Goal: Task Accomplishment & Management: Complete application form

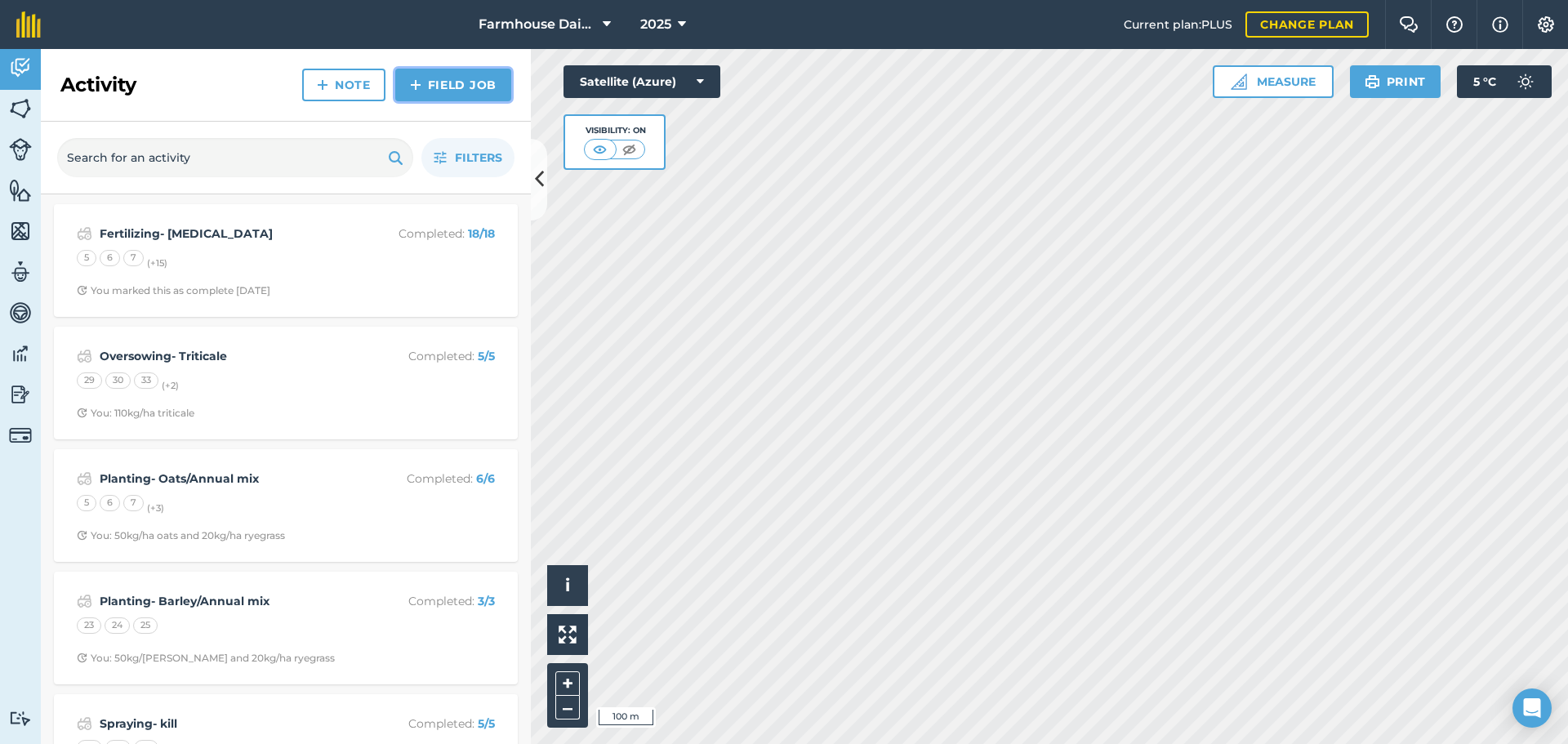
click at [462, 72] on link "Field Job" at bounding box center [454, 85] width 116 height 33
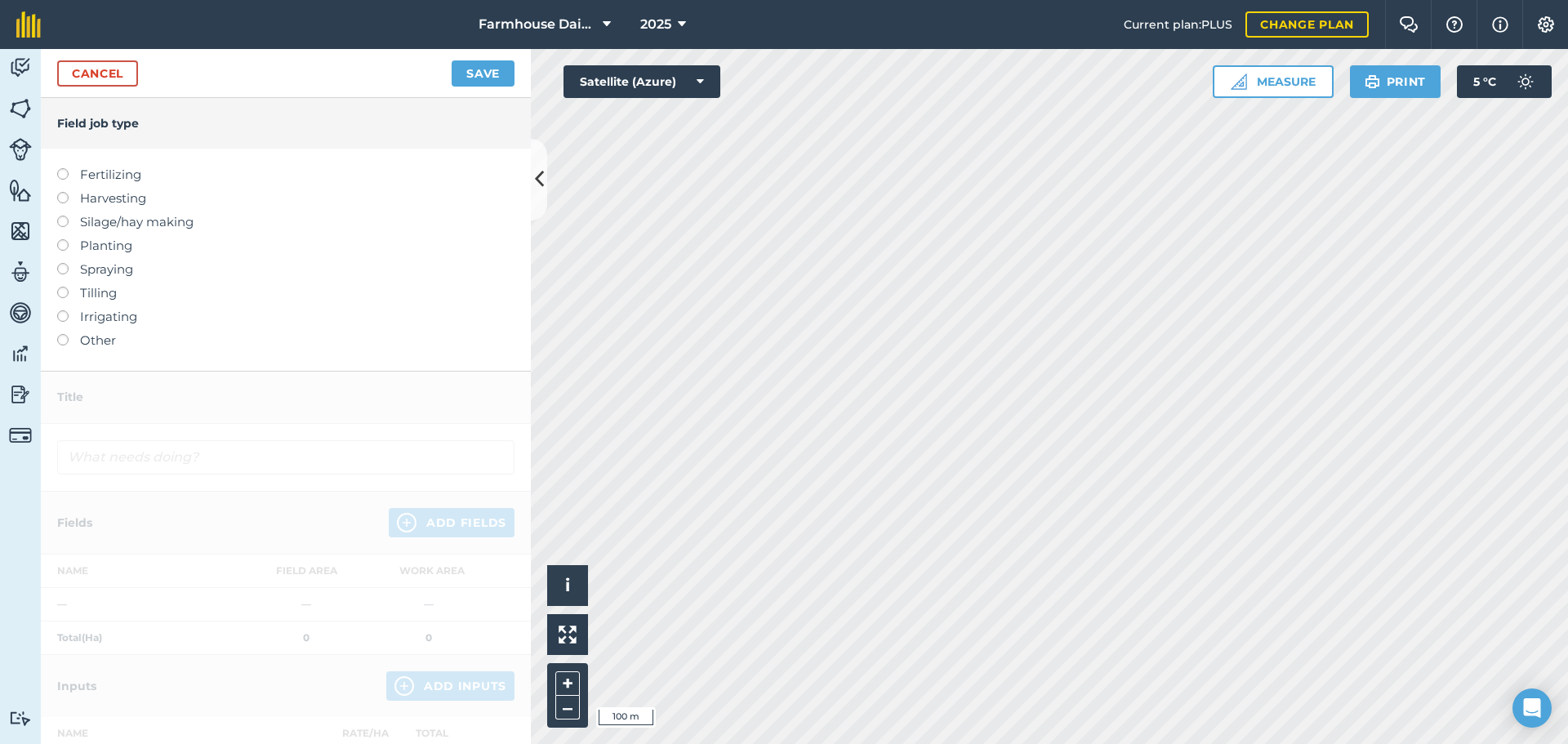
click at [69, 175] on label "Fertilizing" at bounding box center [286, 174] width 457 height 19
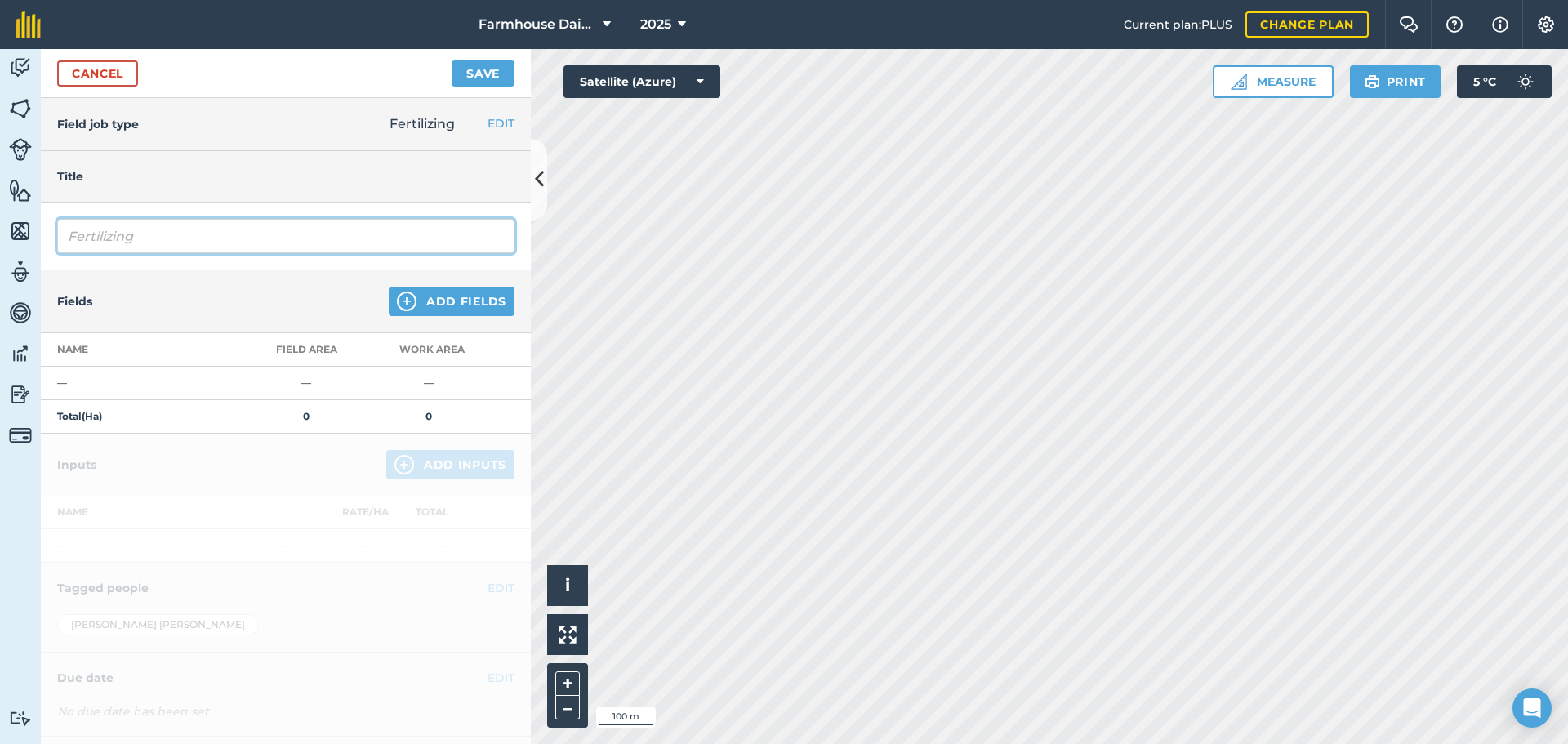
click at [159, 229] on input "Fertilizing" at bounding box center [286, 235] width 457 height 34
type input "Fertilizing- [MEDICAL_DATA]"
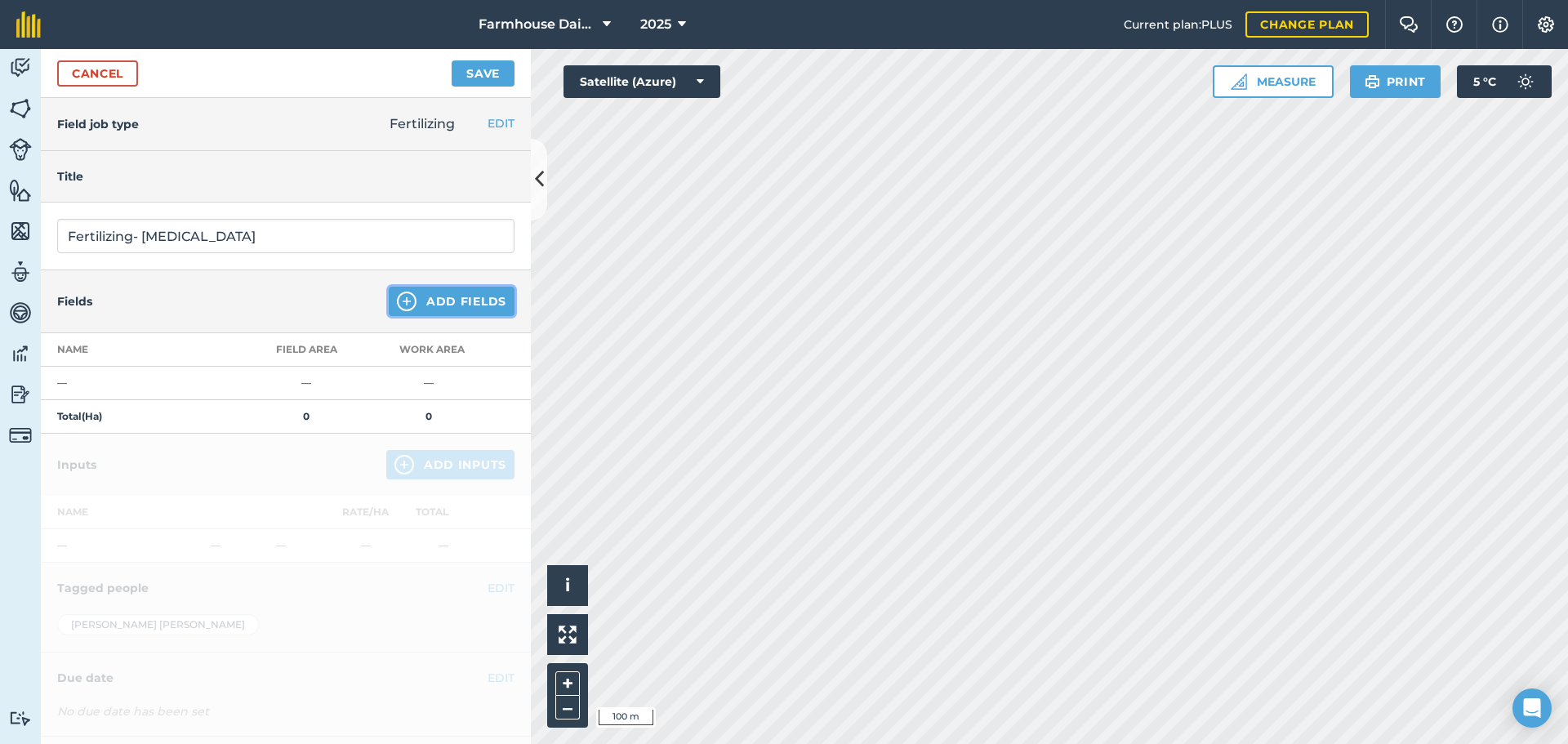
click at [480, 301] on button "Add Fields" at bounding box center [452, 301] width 126 height 29
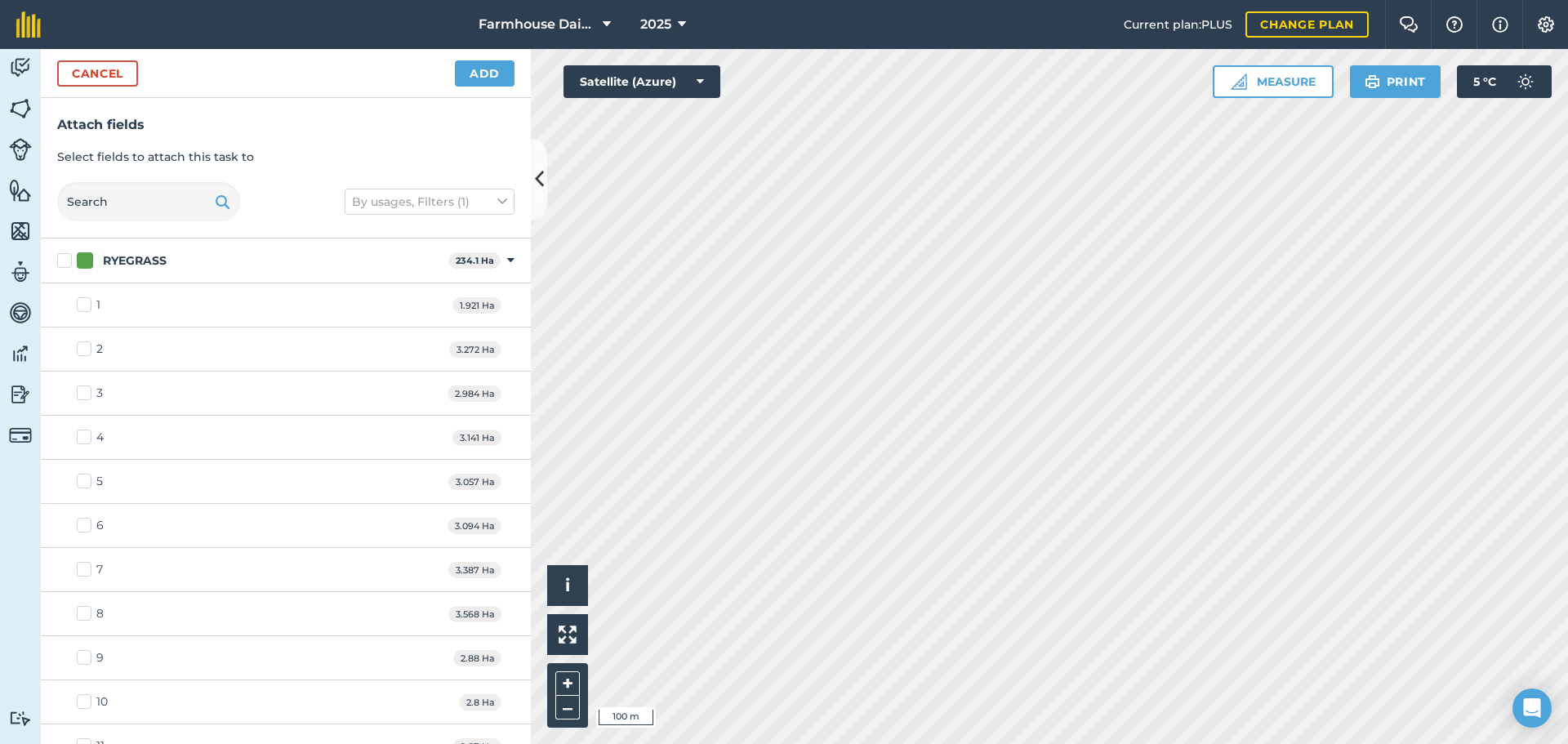
checkbox input "true"
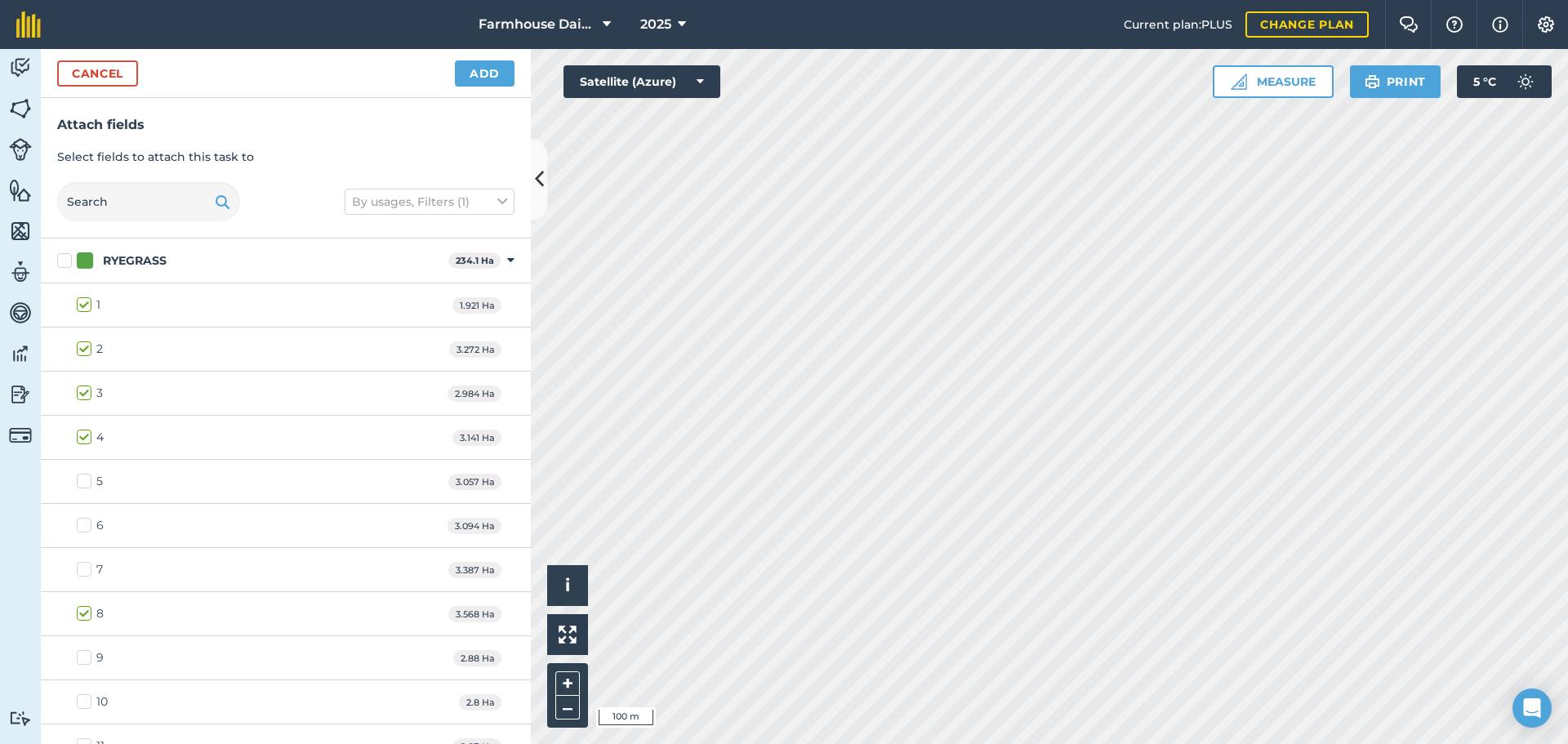
checkbox input "true"
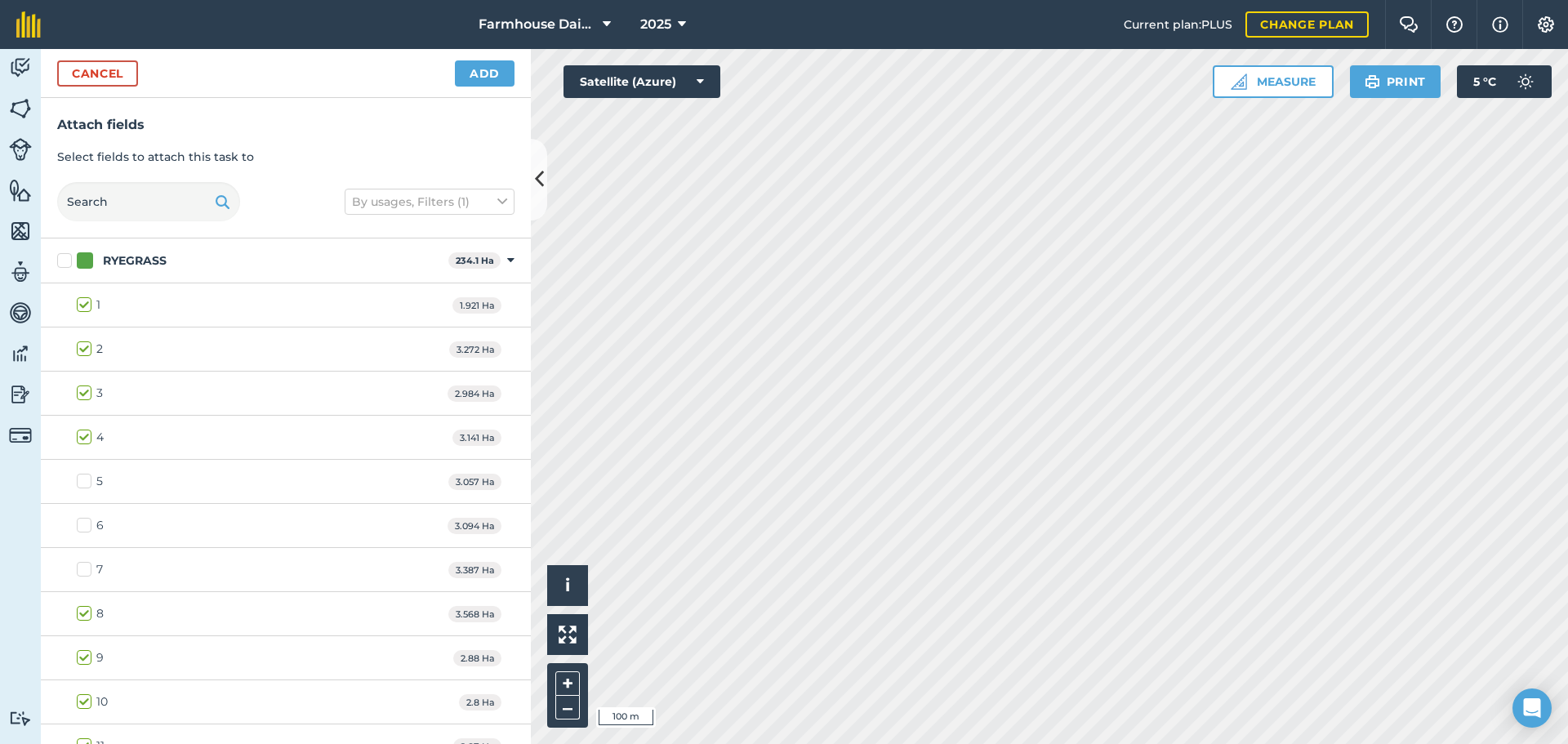
checkbox input "true"
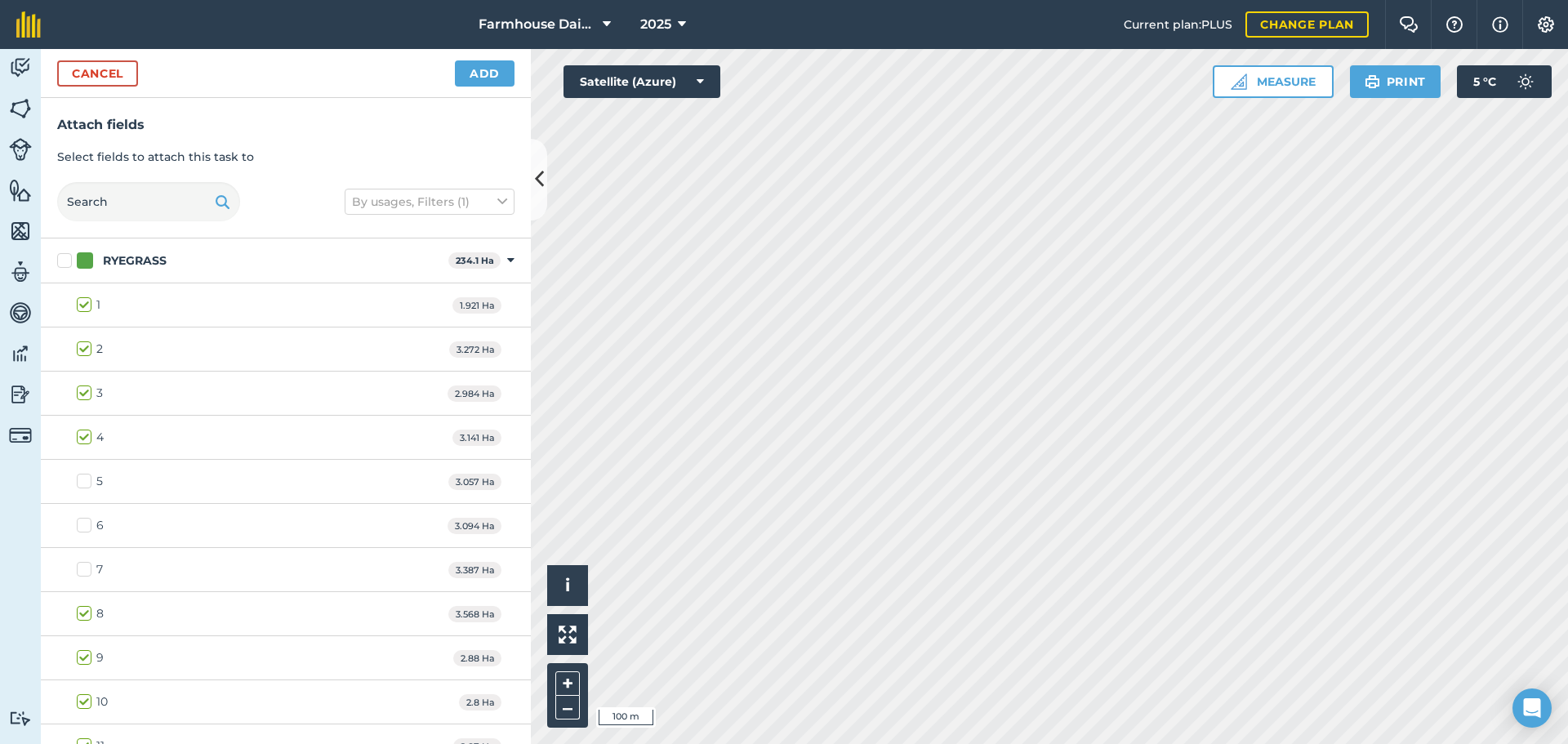
checkbox input "true"
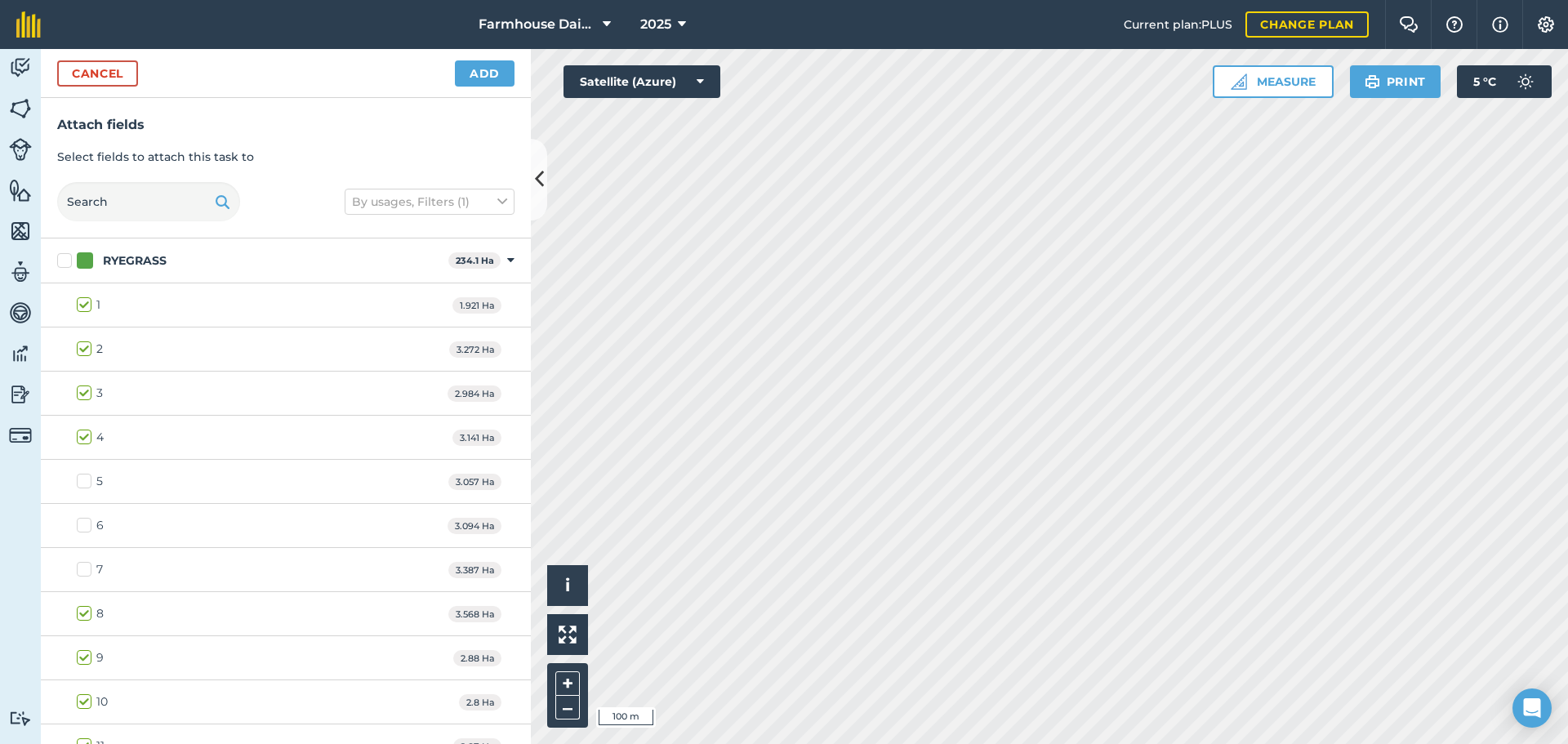
checkbox input "true"
checkbox input "false"
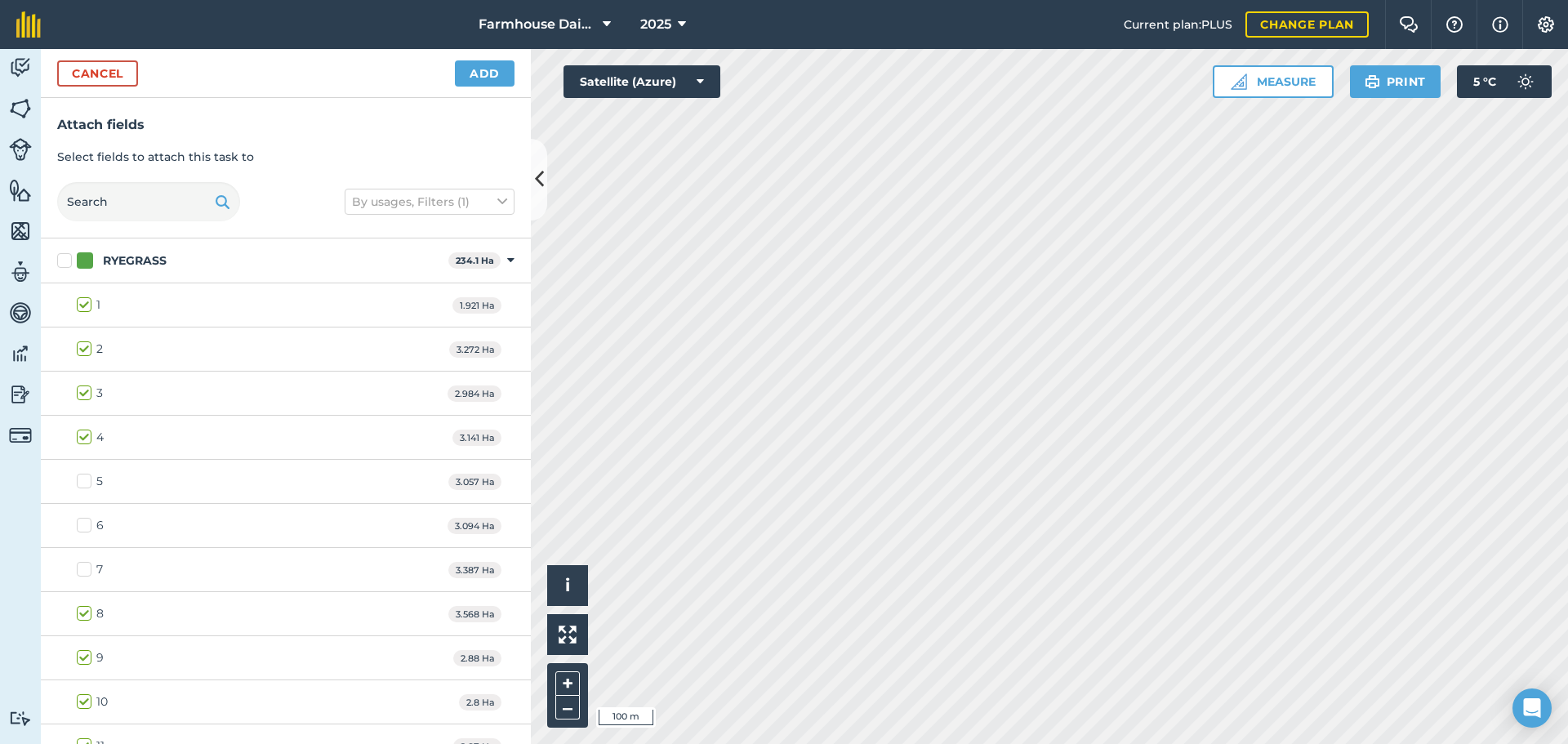
checkbox input "true"
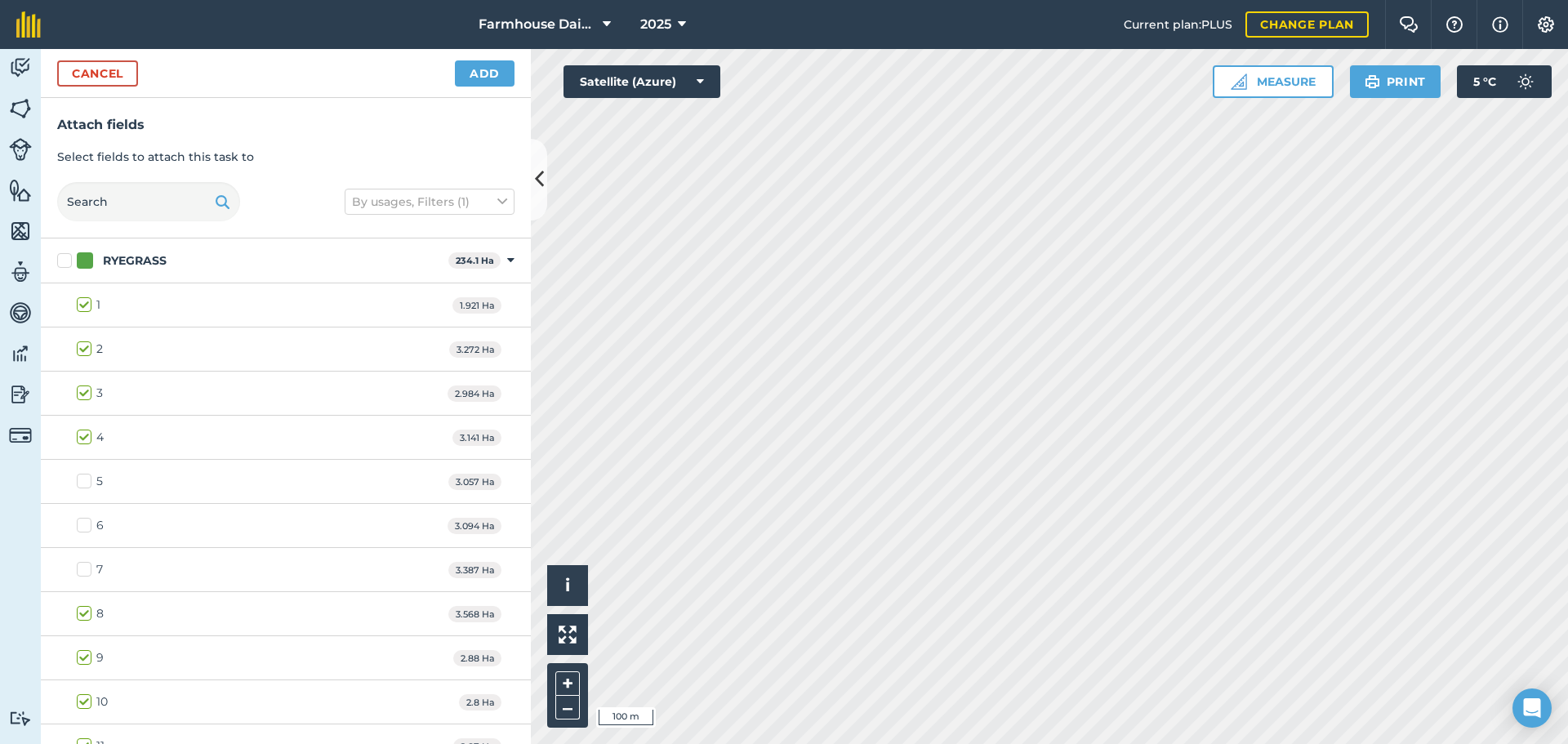
checkbox input "true"
click at [494, 72] on button "Add" at bounding box center [485, 73] width 60 height 26
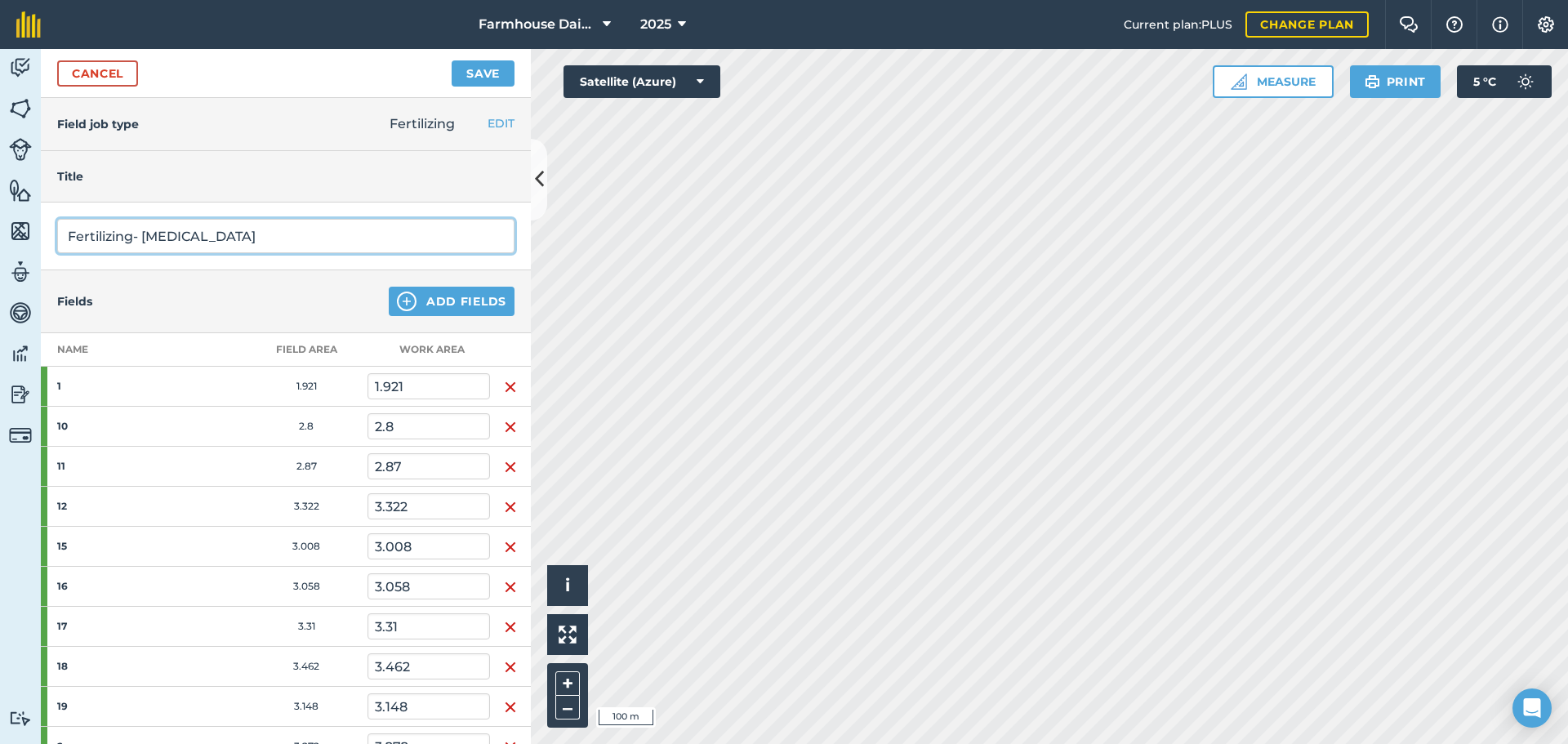
click at [198, 239] on input "Fertilizing- [MEDICAL_DATA]" at bounding box center [286, 235] width 457 height 34
type input "Fertilizing- Home"
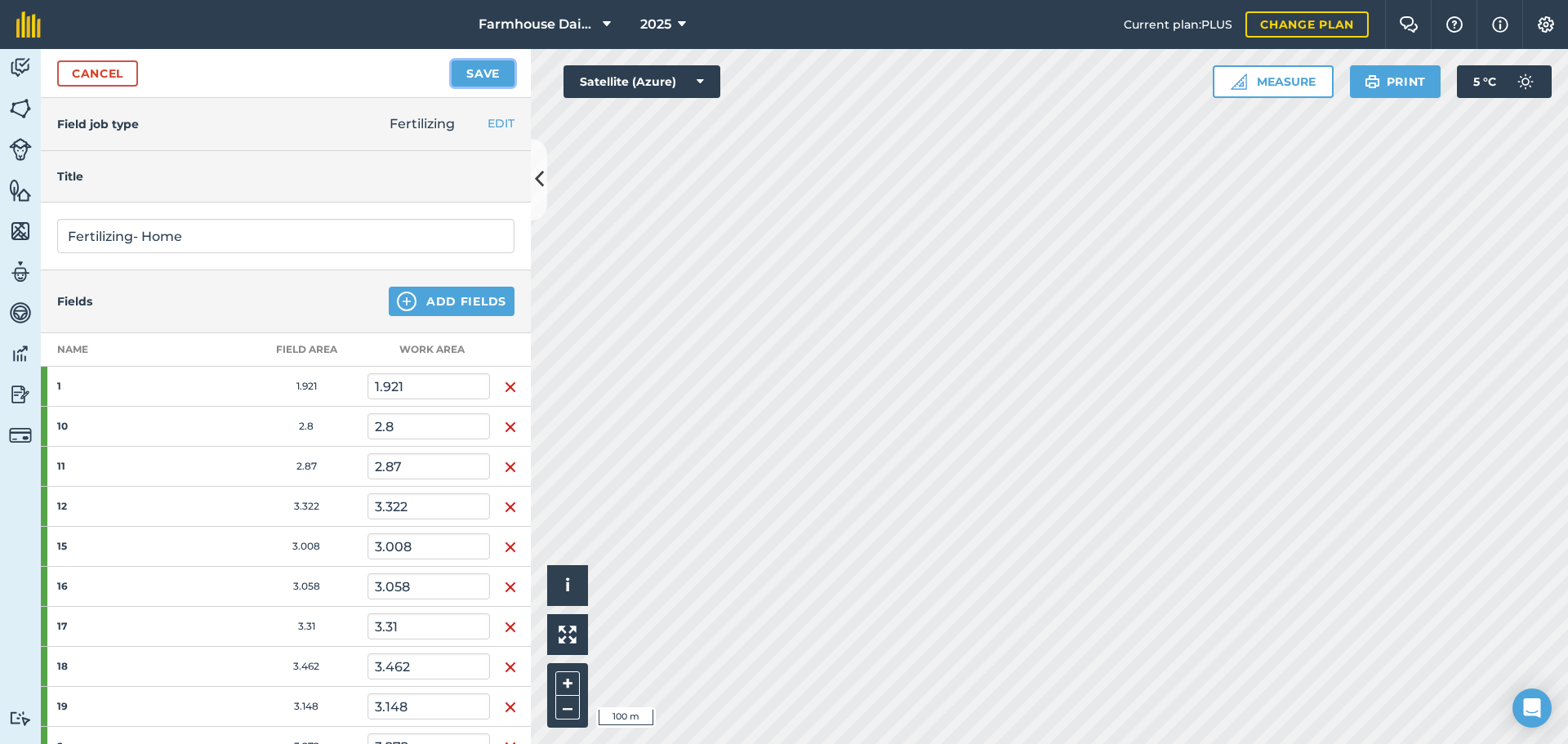
click at [507, 67] on button "Save" at bounding box center [483, 73] width 63 height 26
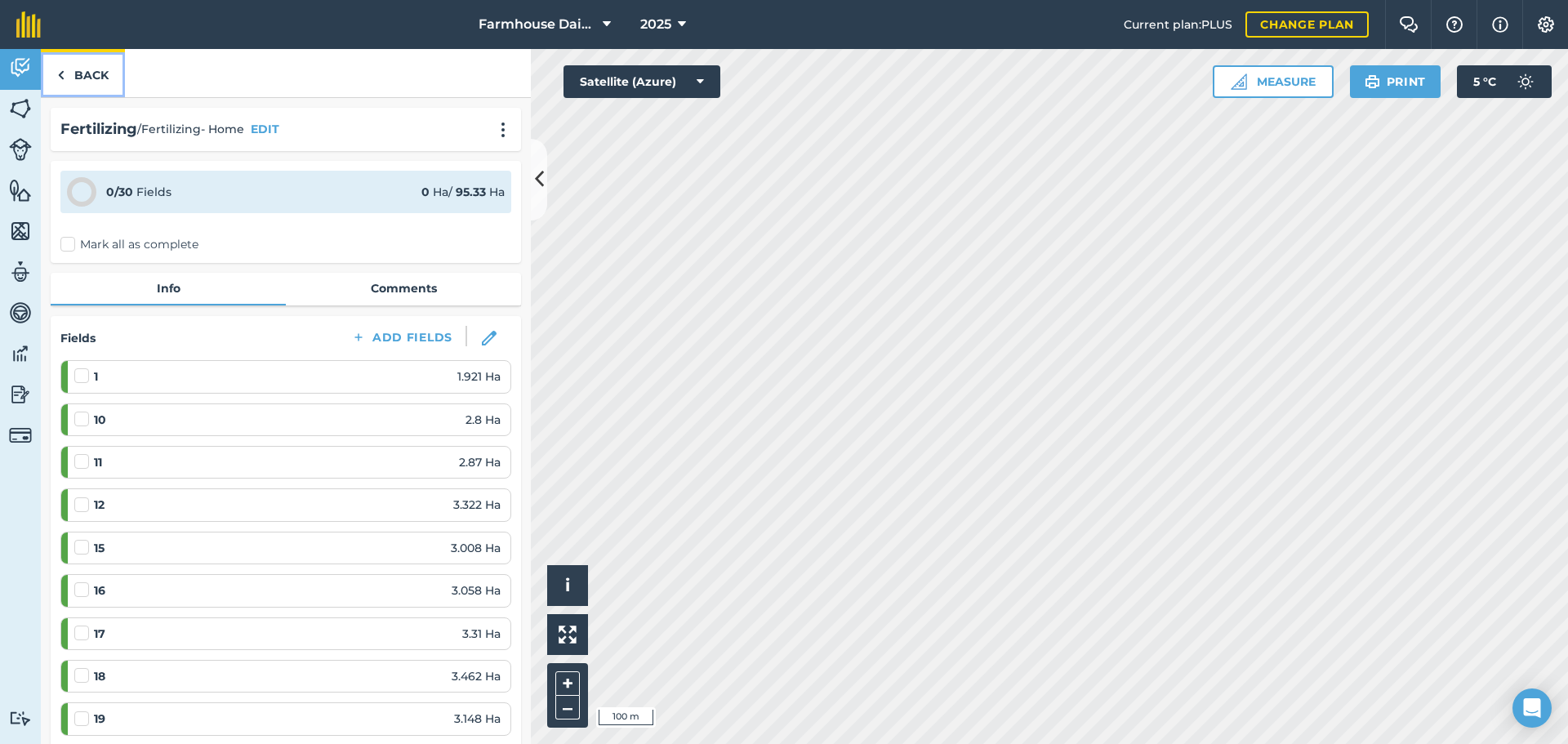
click at [85, 80] on link "Back" at bounding box center [82, 74] width 84 height 48
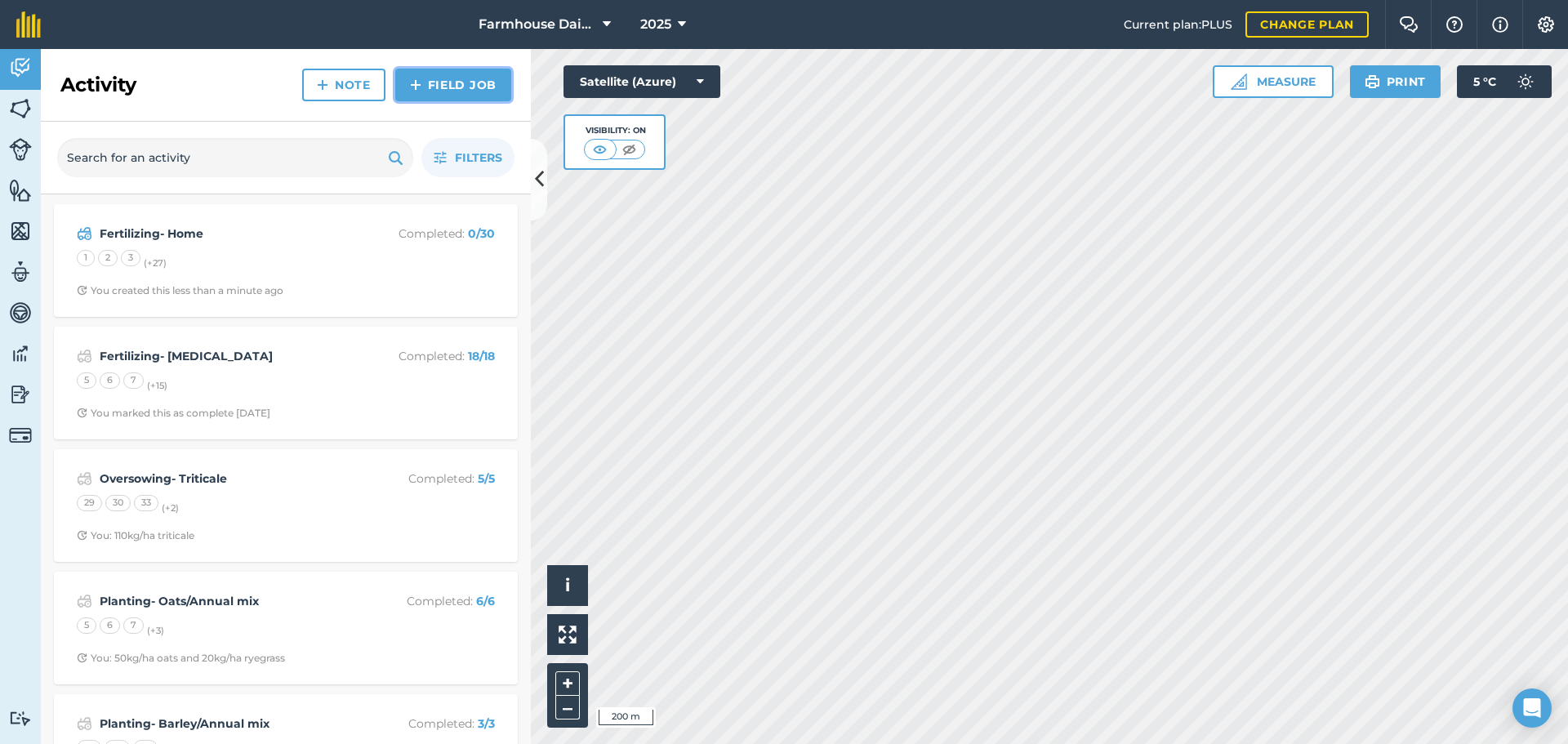
click at [468, 96] on link "Field Job" at bounding box center [454, 85] width 116 height 33
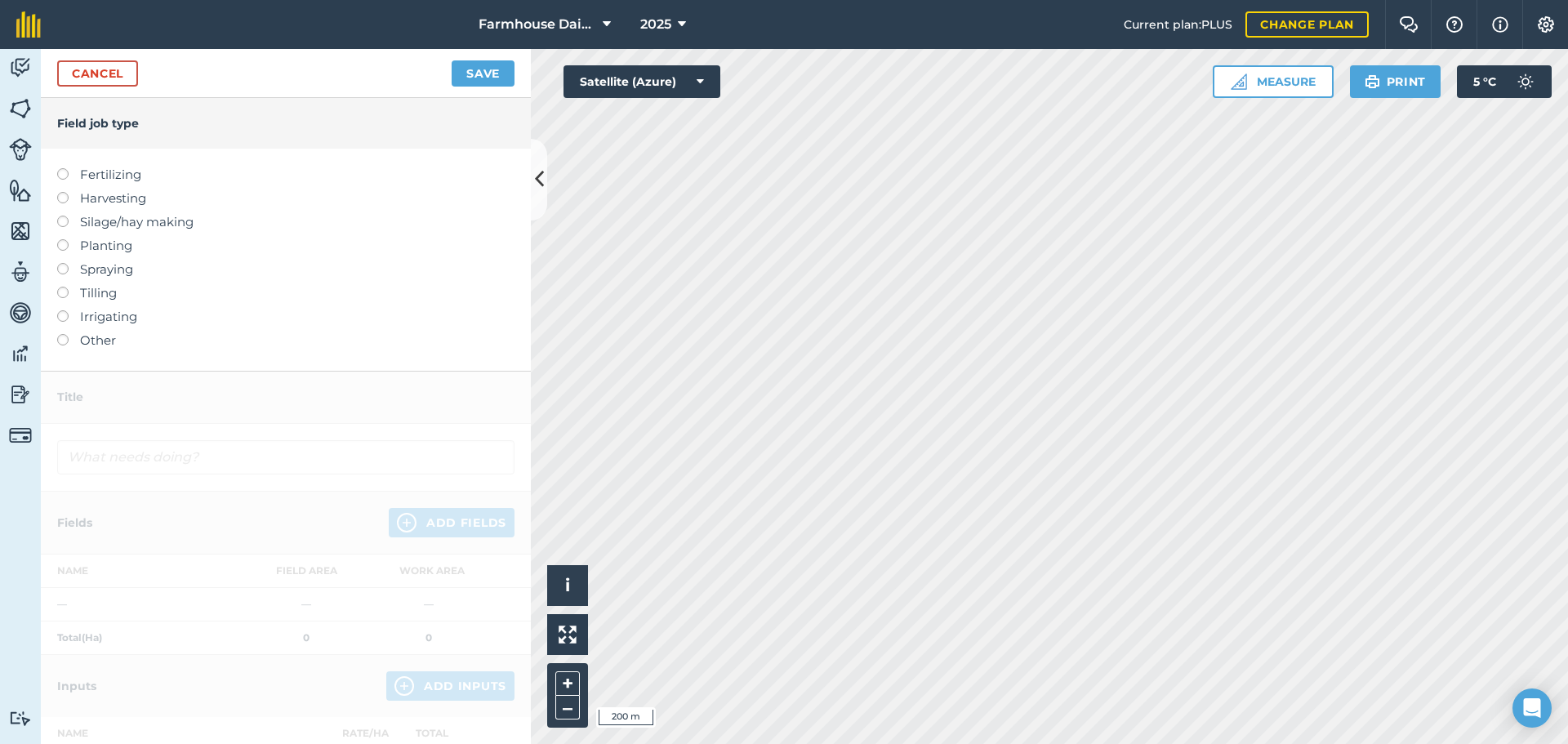
click at [66, 169] on label at bounding box center [69, 169] width 23 height 0
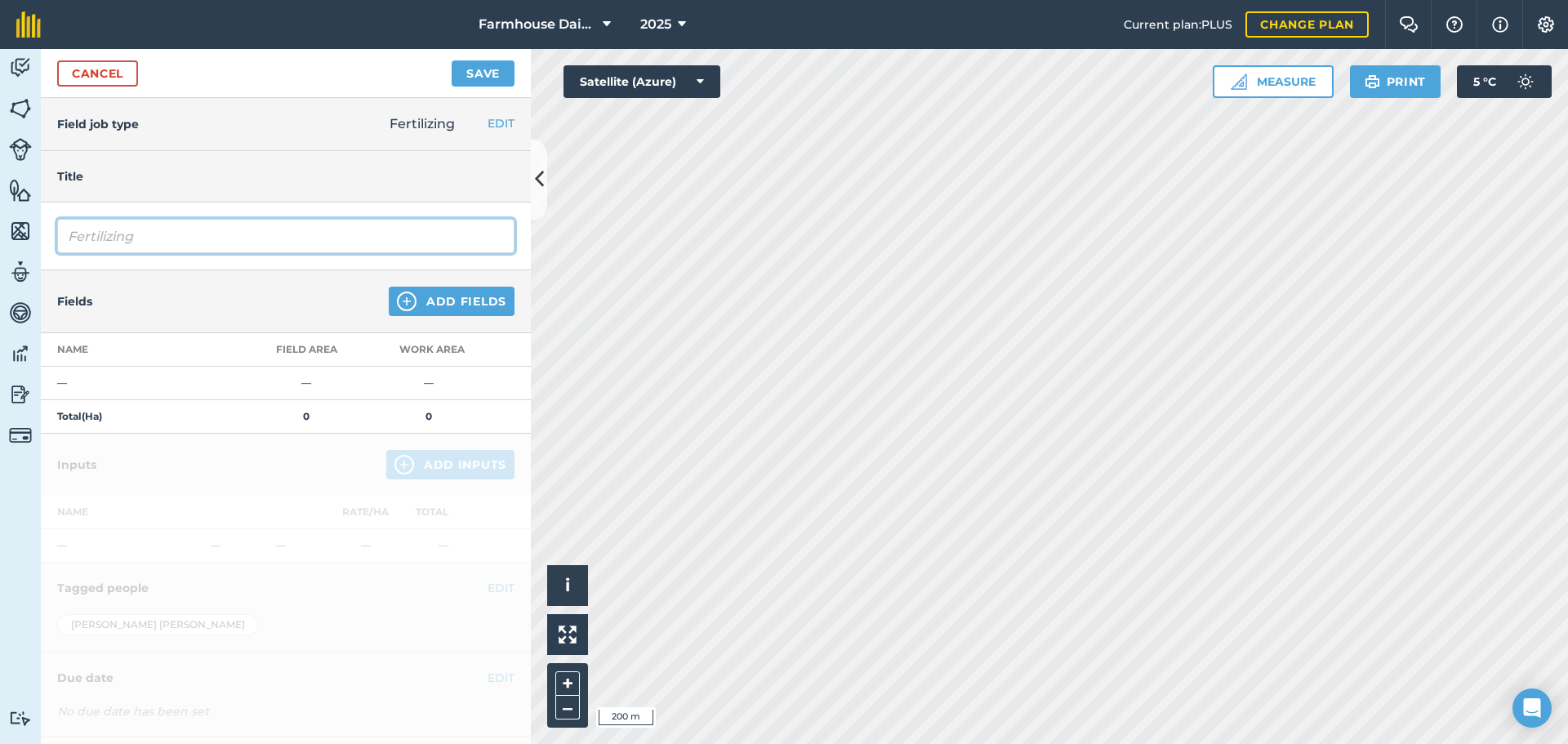
click at [180, 235] on input "Fertilizing" at bounding box center [286, 235] width 457 height 34
type input "Fertilizing- Outpaddock"
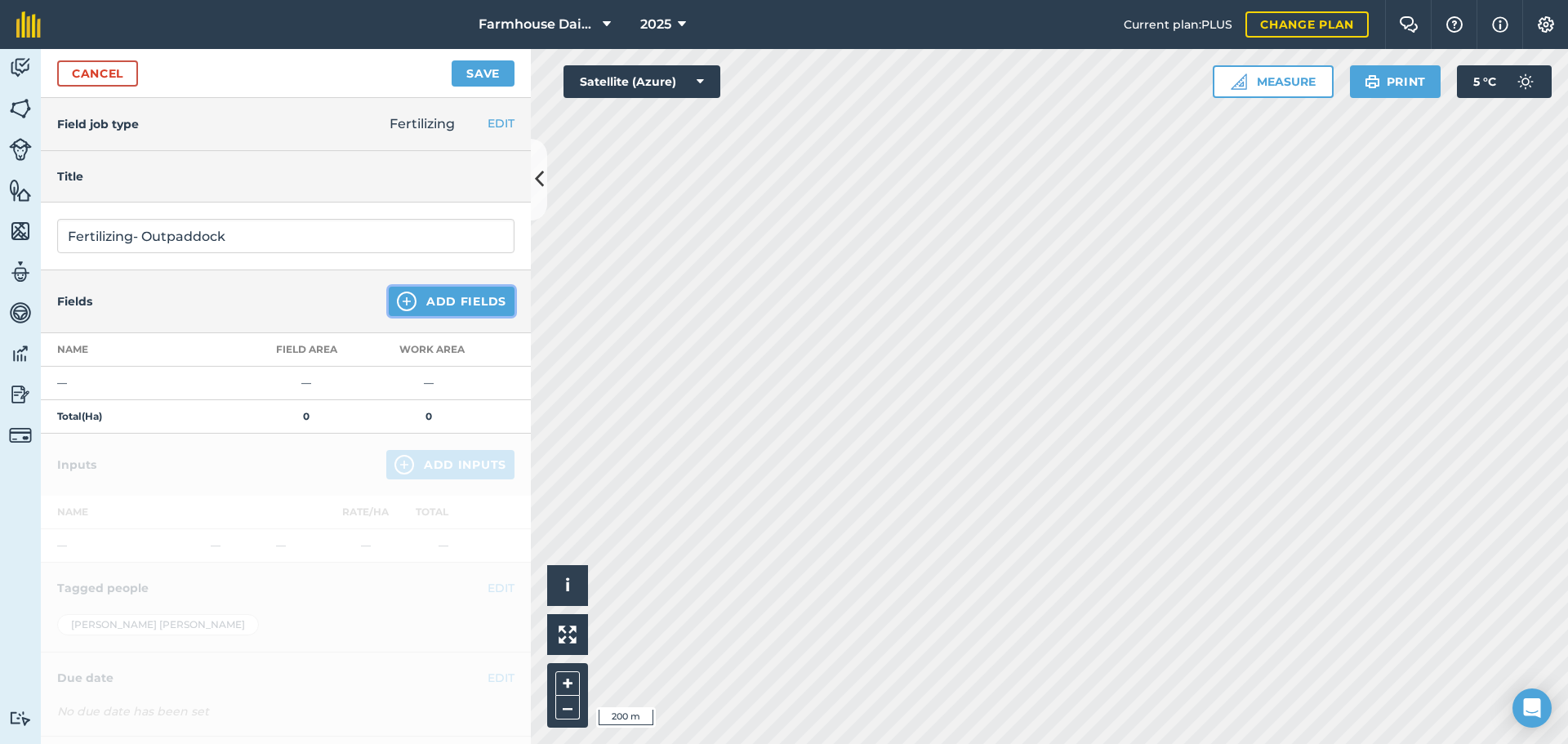
click at [439, 297] on button "Add Fields" at bounding box center [452, 301] width 126 height 29
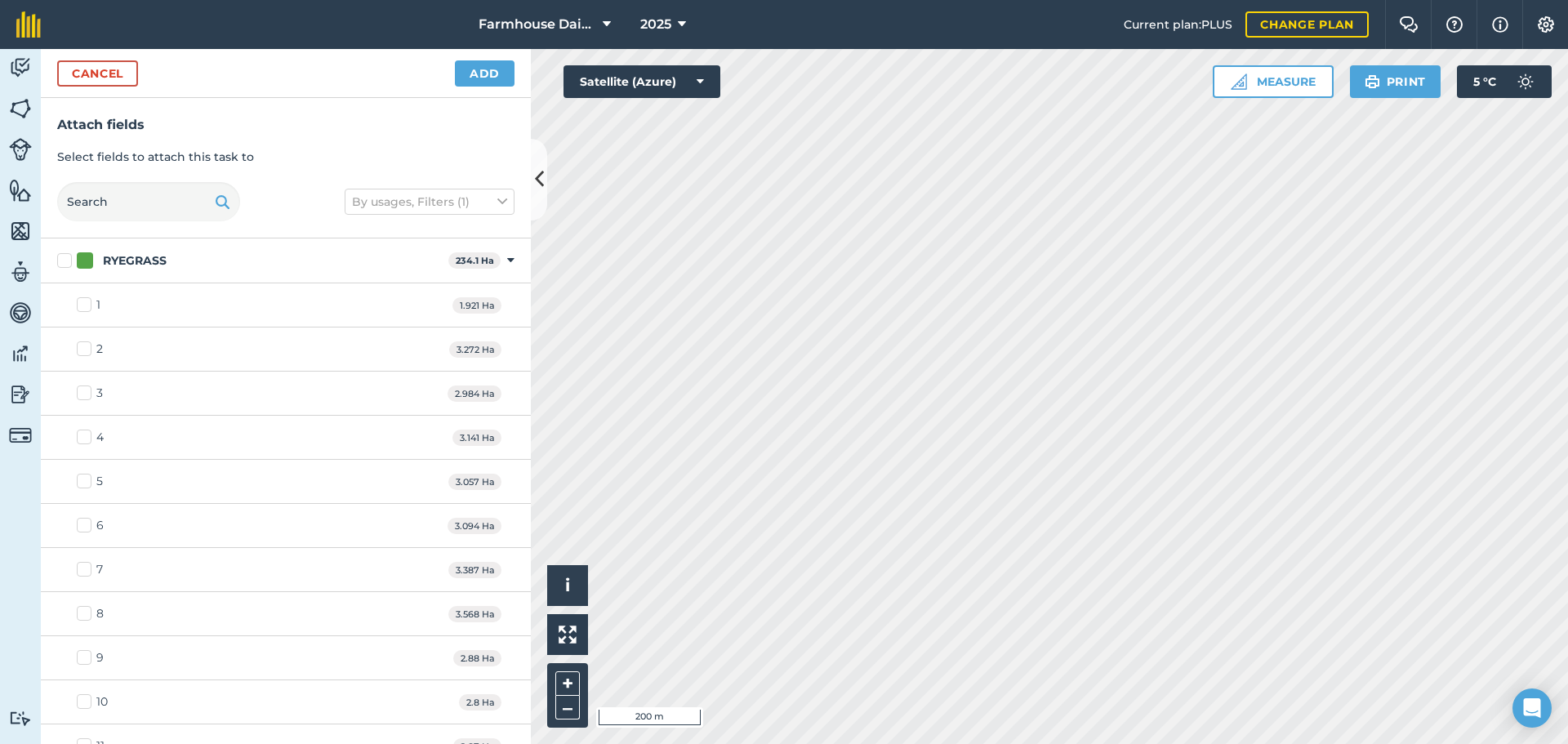
checkbox input "true"
checkbox input "false"
checkbox input "true"
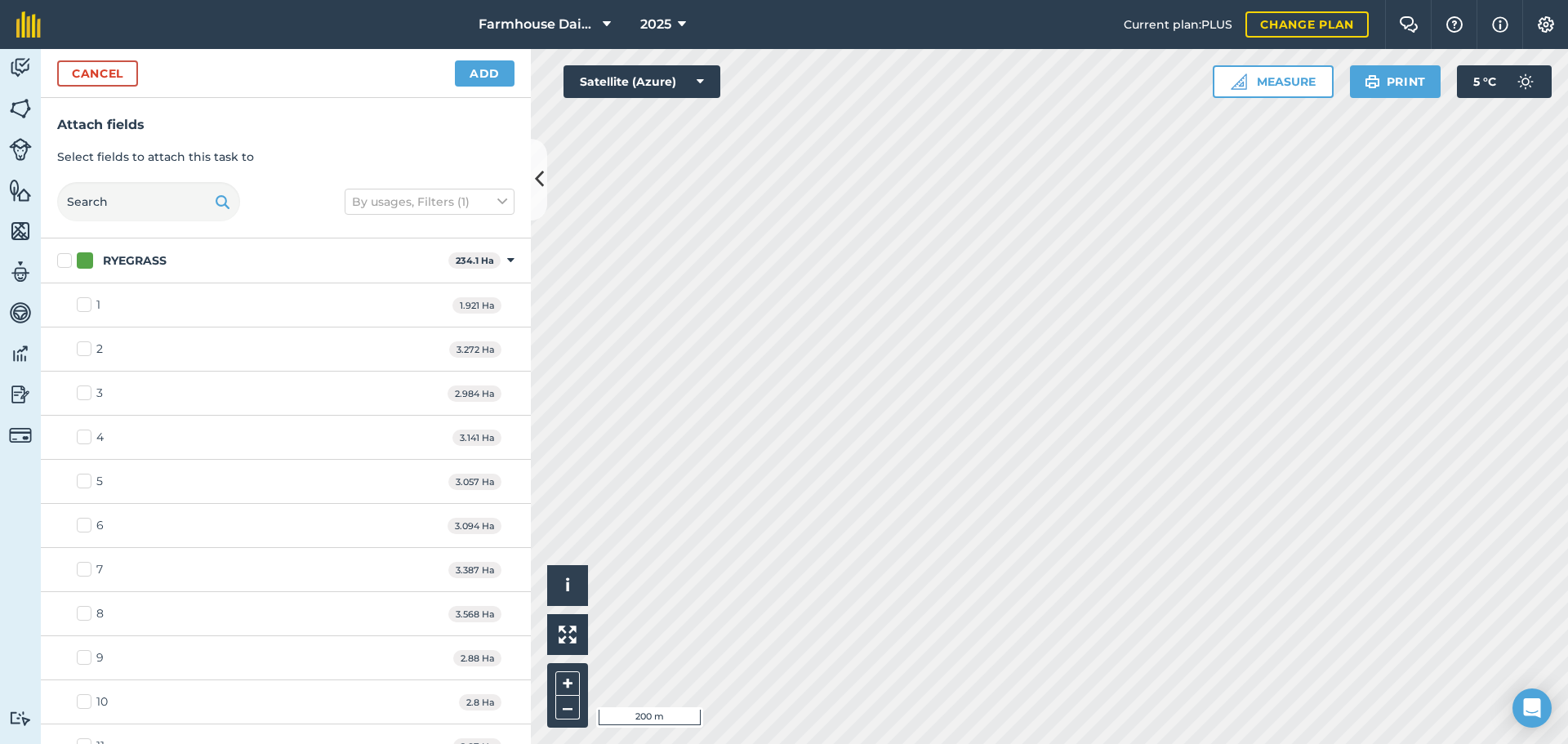
checkbox input "true"
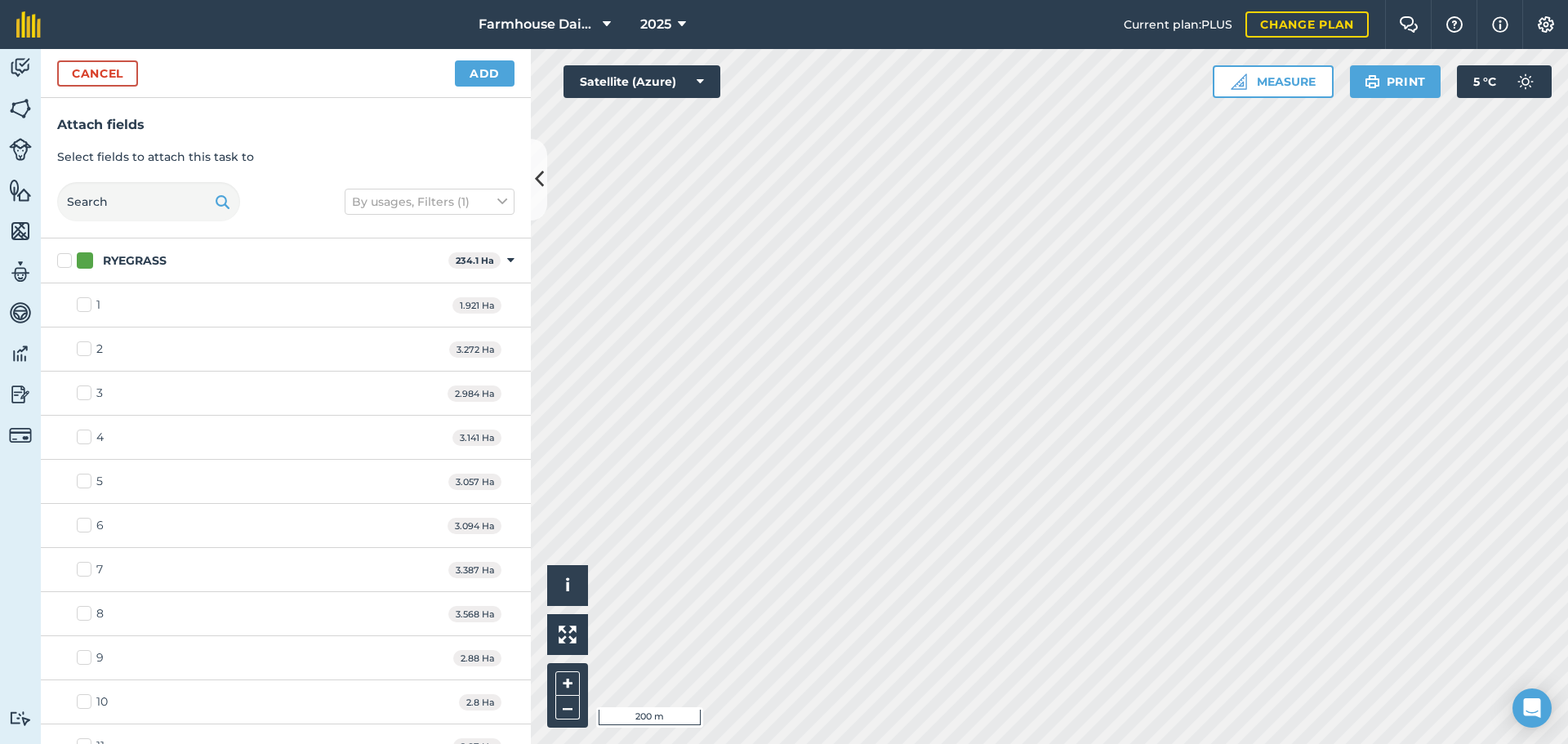
checkbox input "true"
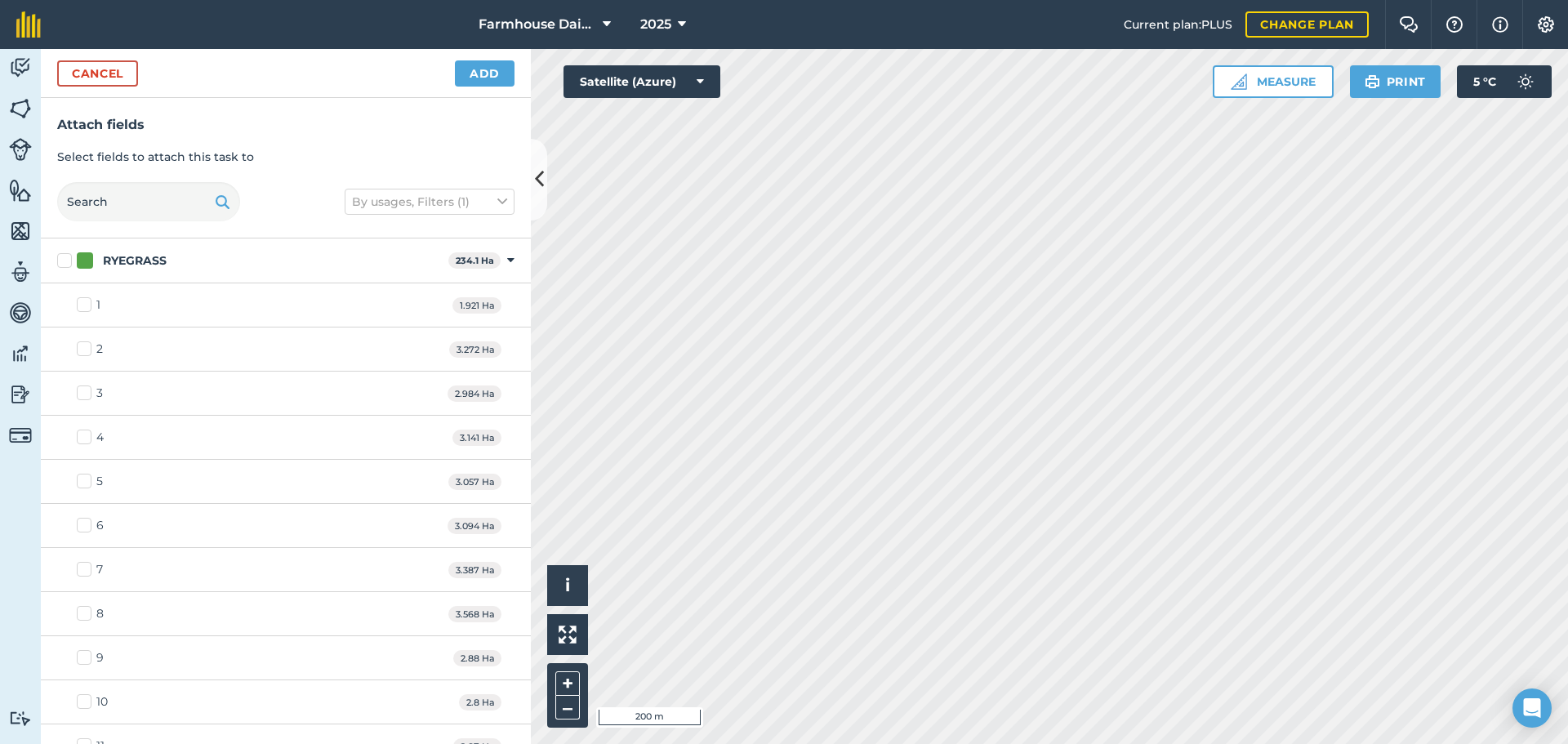
checkbox input "true"
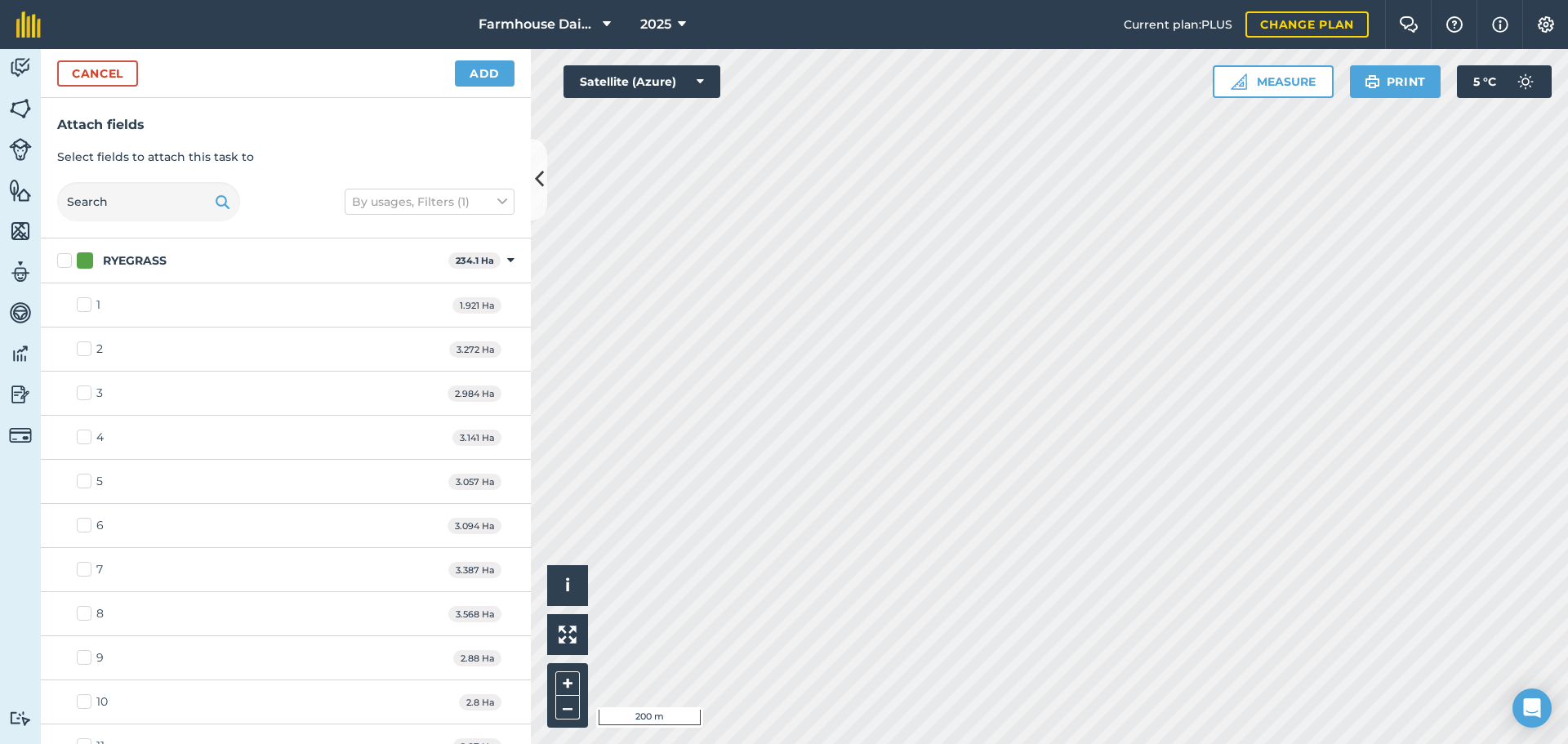
checkbox input "true"
click at [495, 64] on button "Add" at bounding box center [485, 73] width 60 height 26
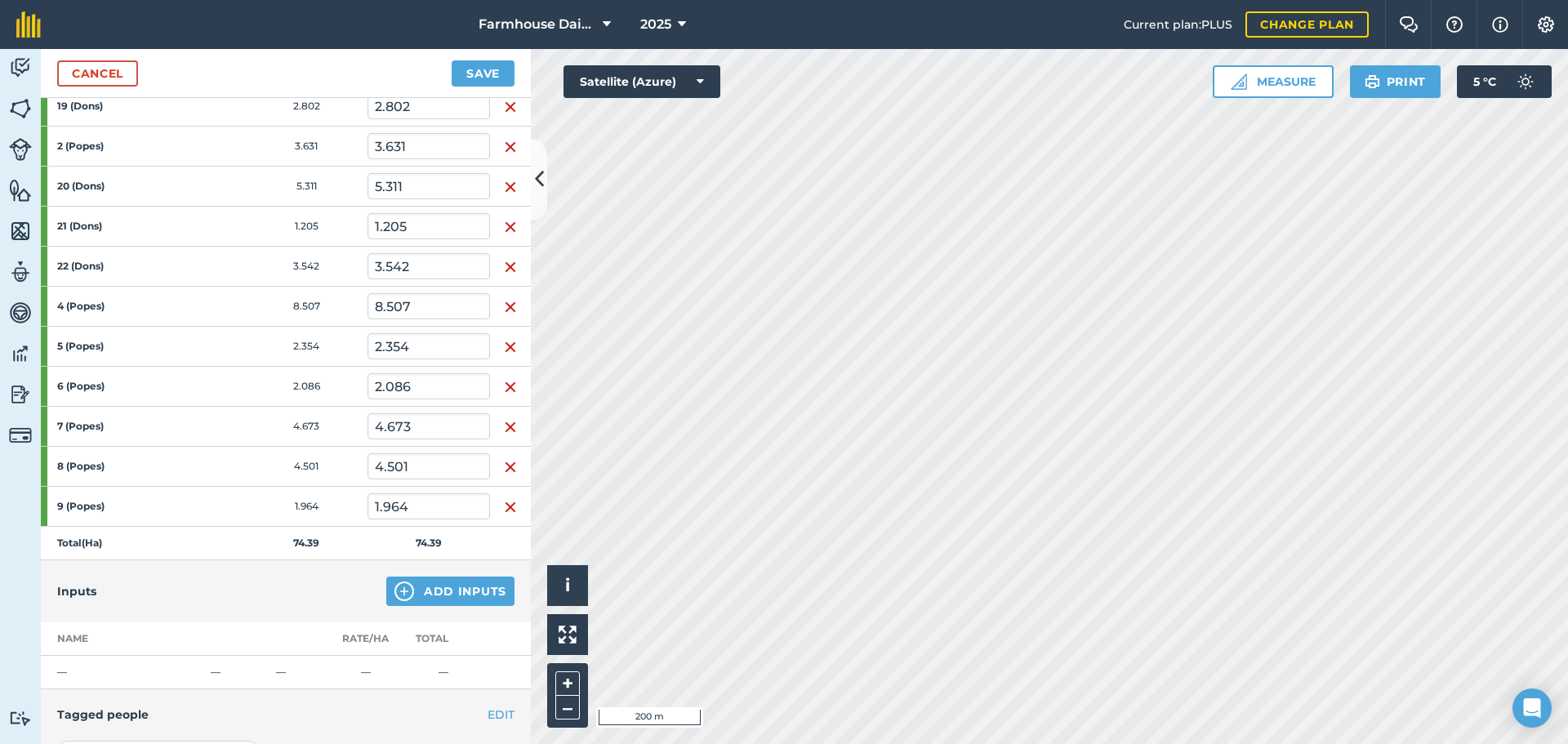
scroll to position [817, 0]
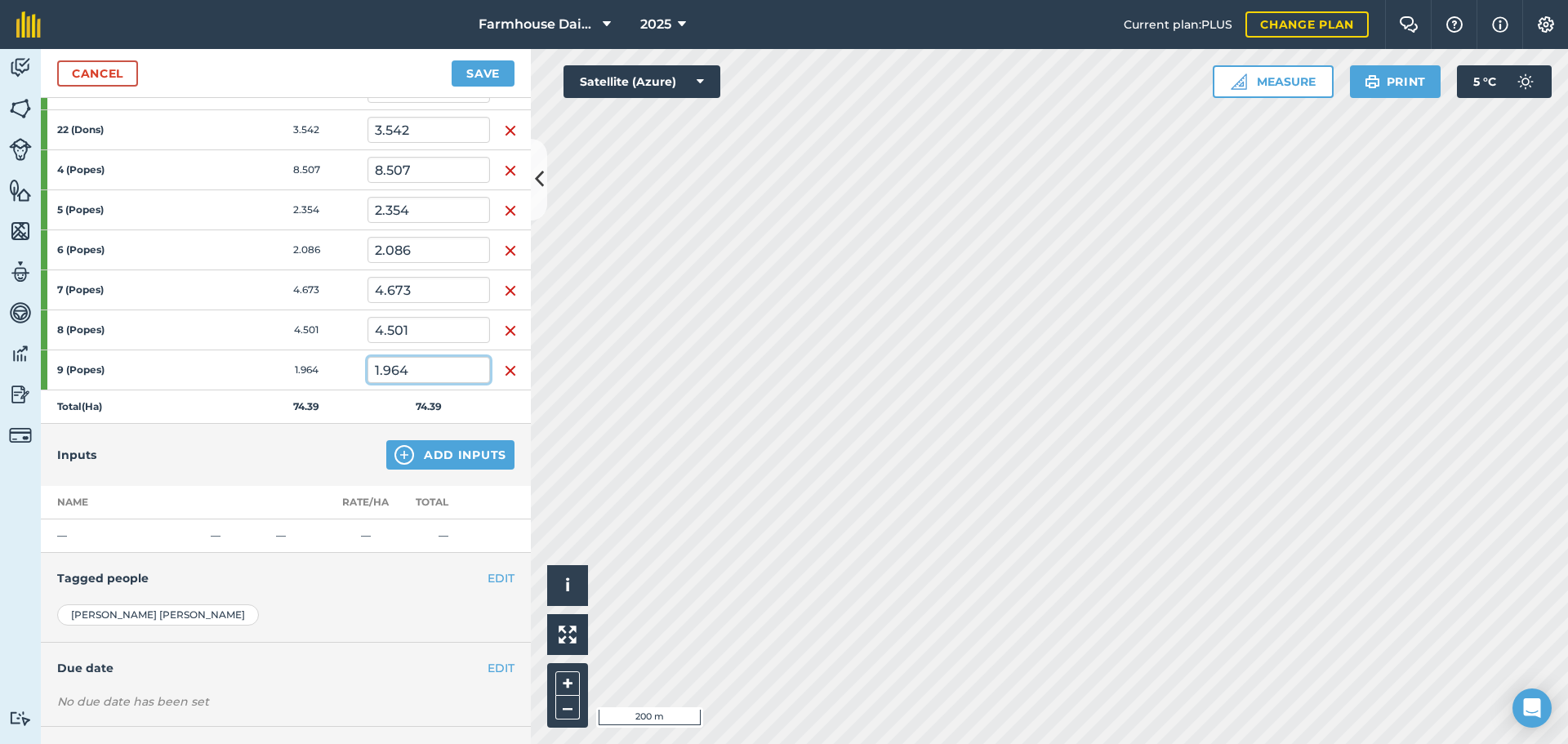
drag, startPoint x: 408, startPoint y: 368, endPoint x: 381, endPoint y: 374, distance: 27.7
click at [381, 374] on input "1.964" at bounding box center [428, 369] width 122 height 26
type input "1"
click at [507, 408] on td at bounding box center [511, 407] width 41 height 34
click at [475, 70] on button "Save" at bounding box center [483, 73] width 63 height 26
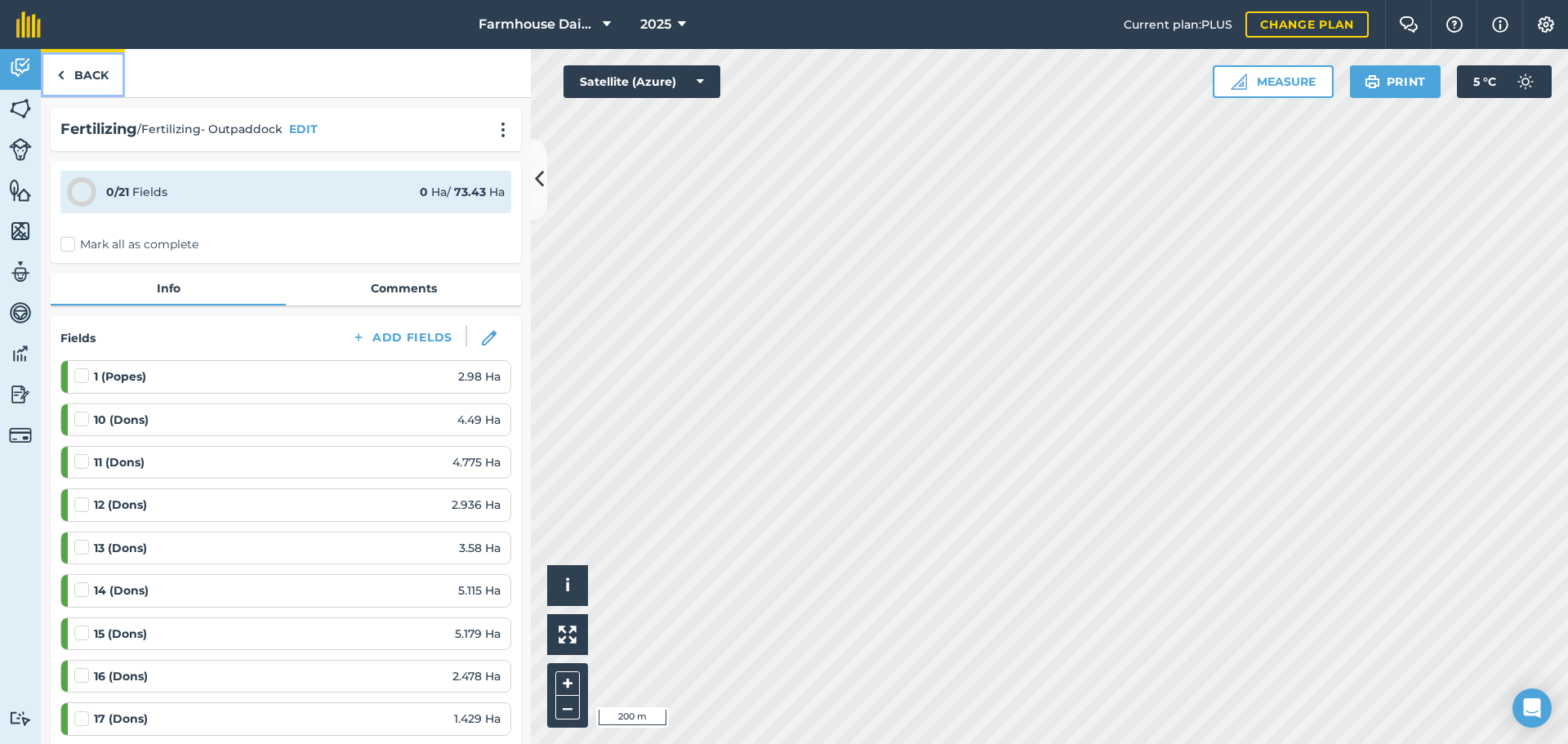
click at [104, 73] on link "Back" at bounding box center [82, 74] width 84 height 48
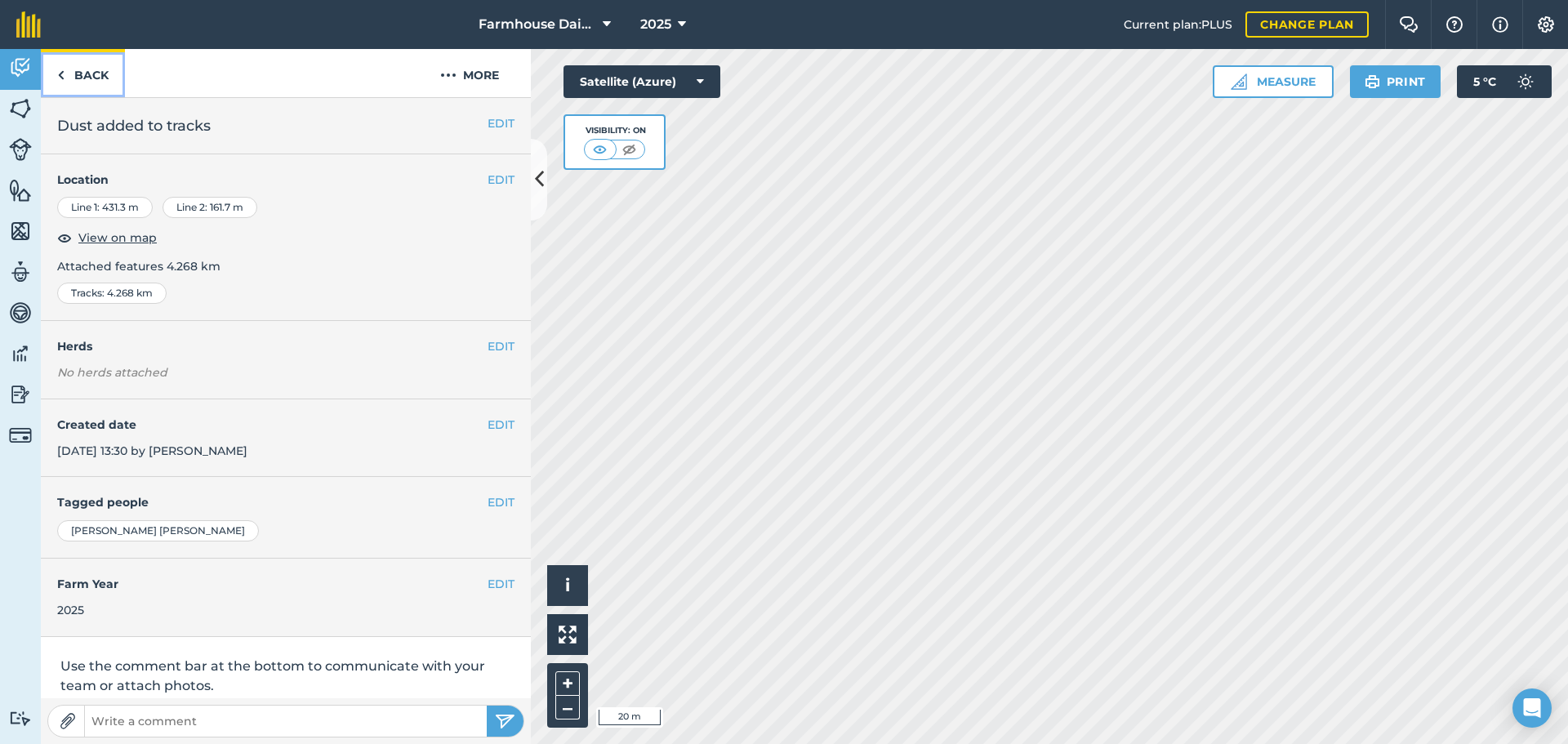
click at [100, 78] on link "Back" at bounding box center [82, 74] width 84 height 48
click at [27, 147] on img at bounding box center [20, 149] width 23 height 23
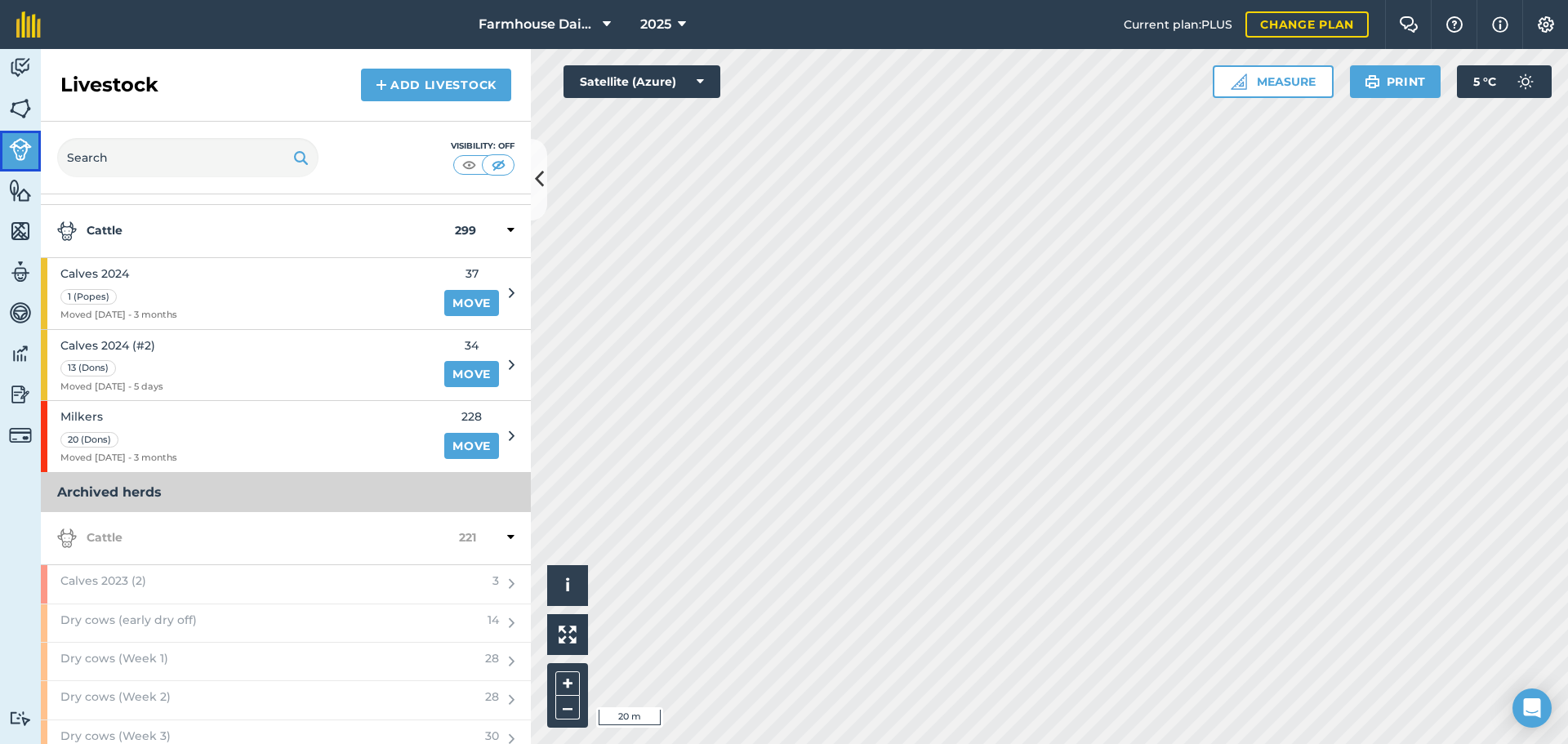
scroll to position [94, 0]
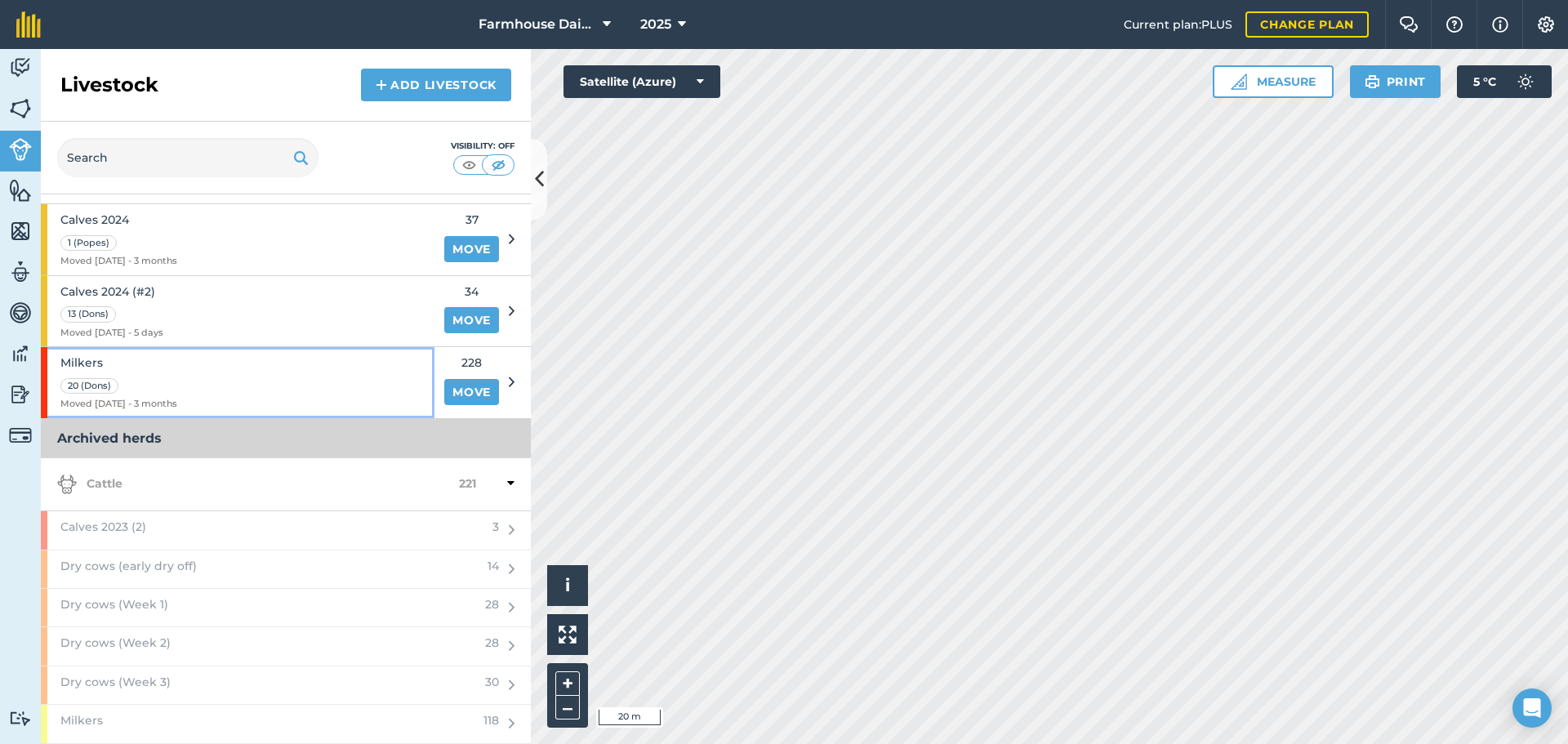
click at [243, 380] on div "Milkers 20 (Dons) Moved [DATE] - 3 months" at bounding box center [237, 382] width 393 height 71
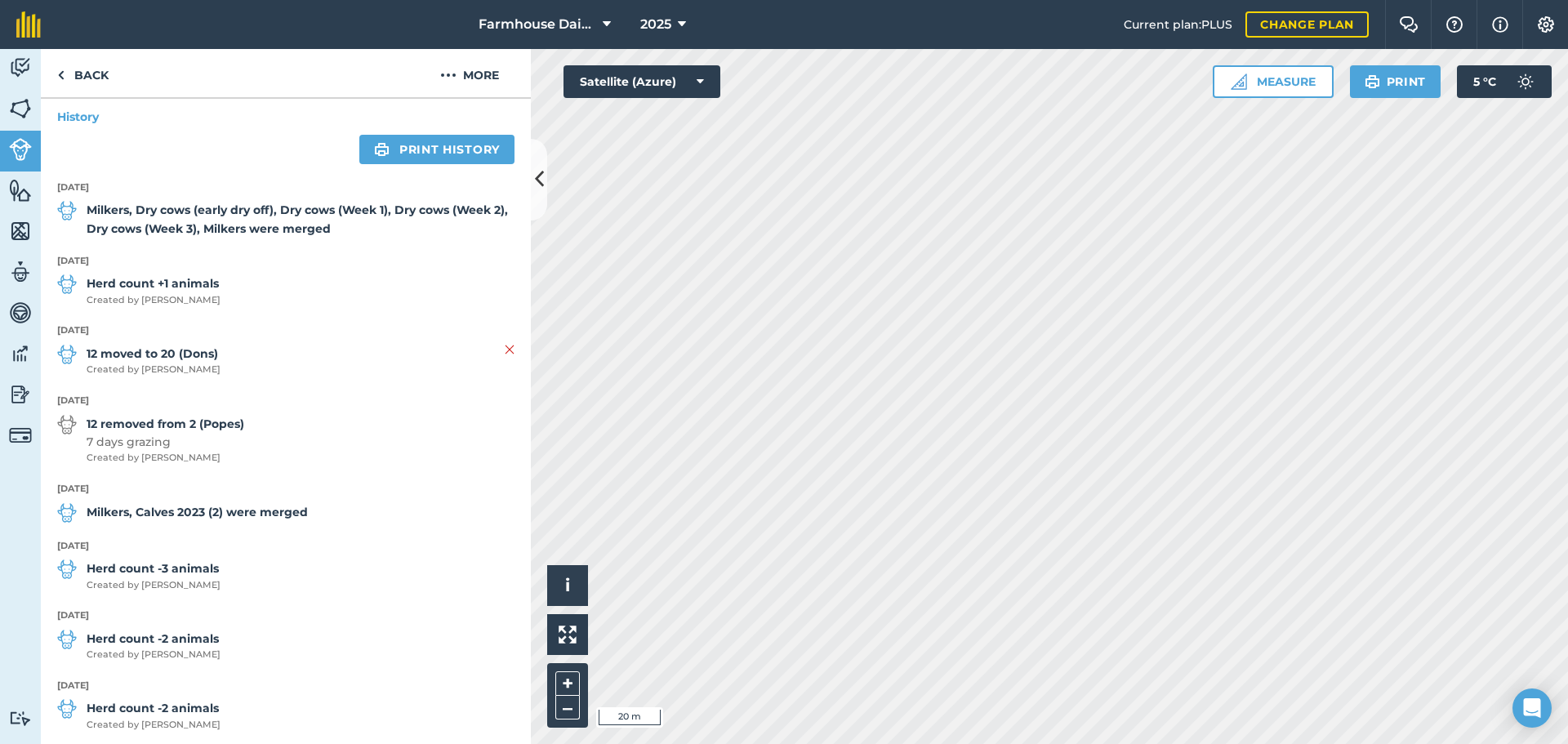
scroll to position [326, 0]
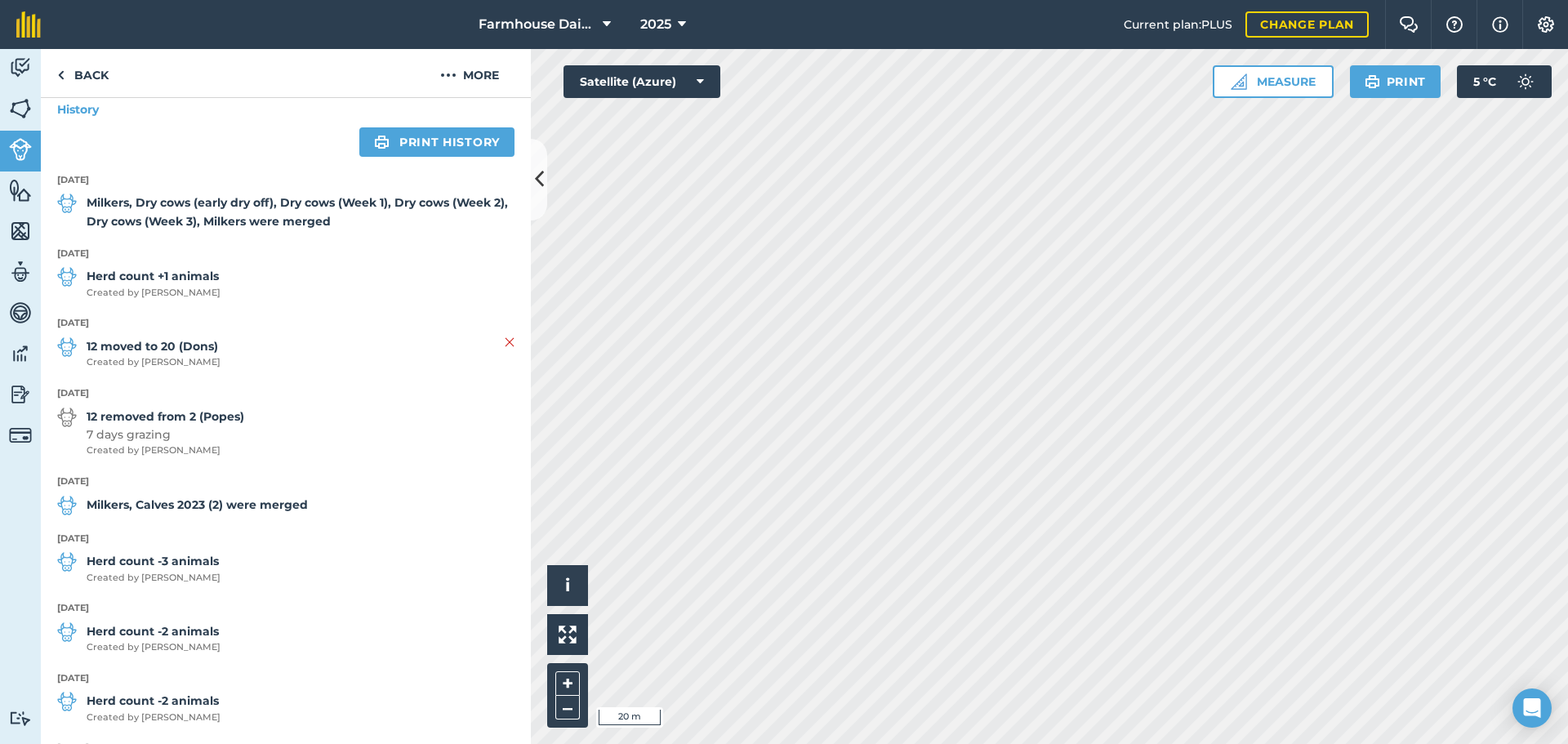
click at [239, 215] on strong "Milkers, Dry cows (early dry off), Dry cows (Week 1), Dry cows (Week 2), Dry co…" at bounding box center [300, 212] width 428 height 37
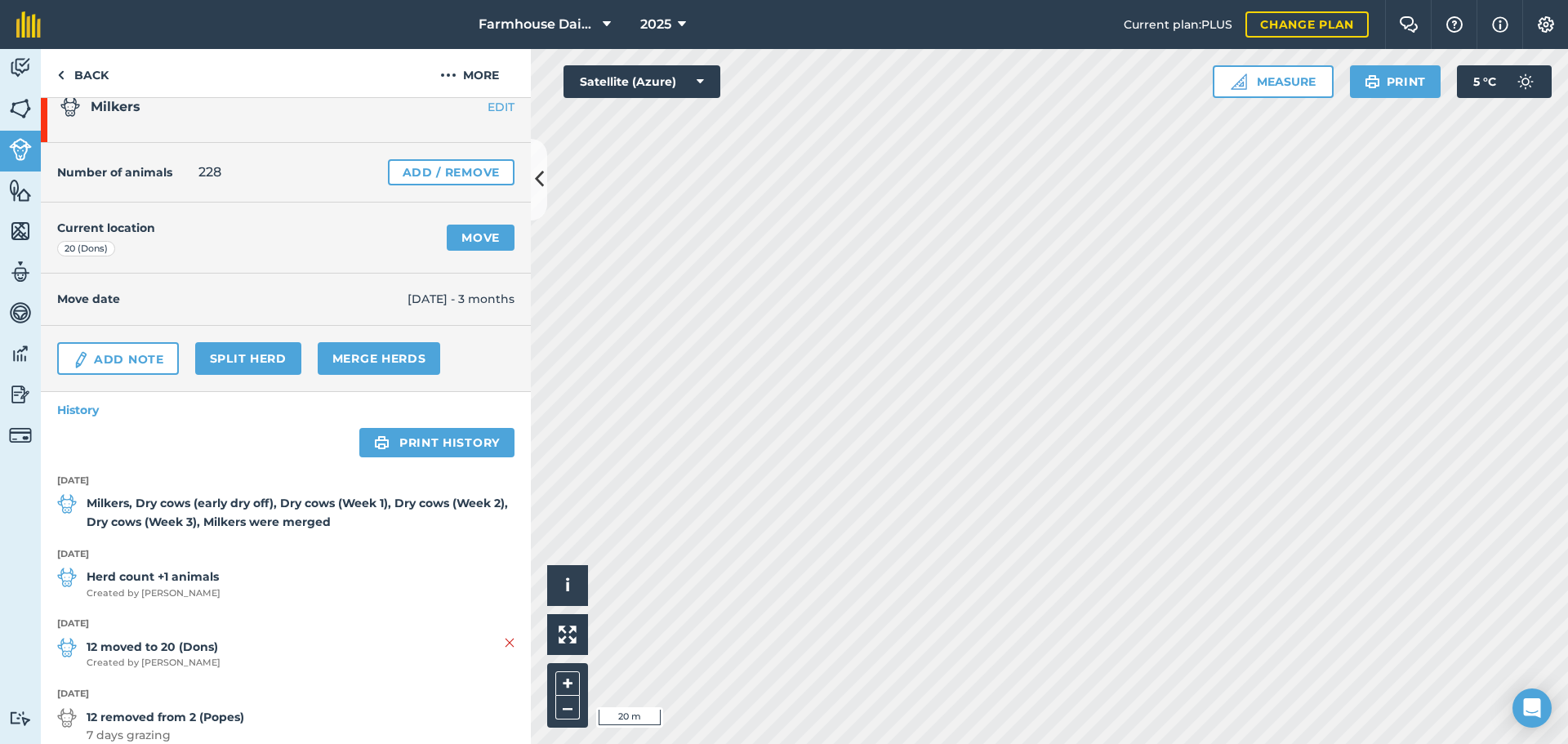
scroll to position [0, 0]
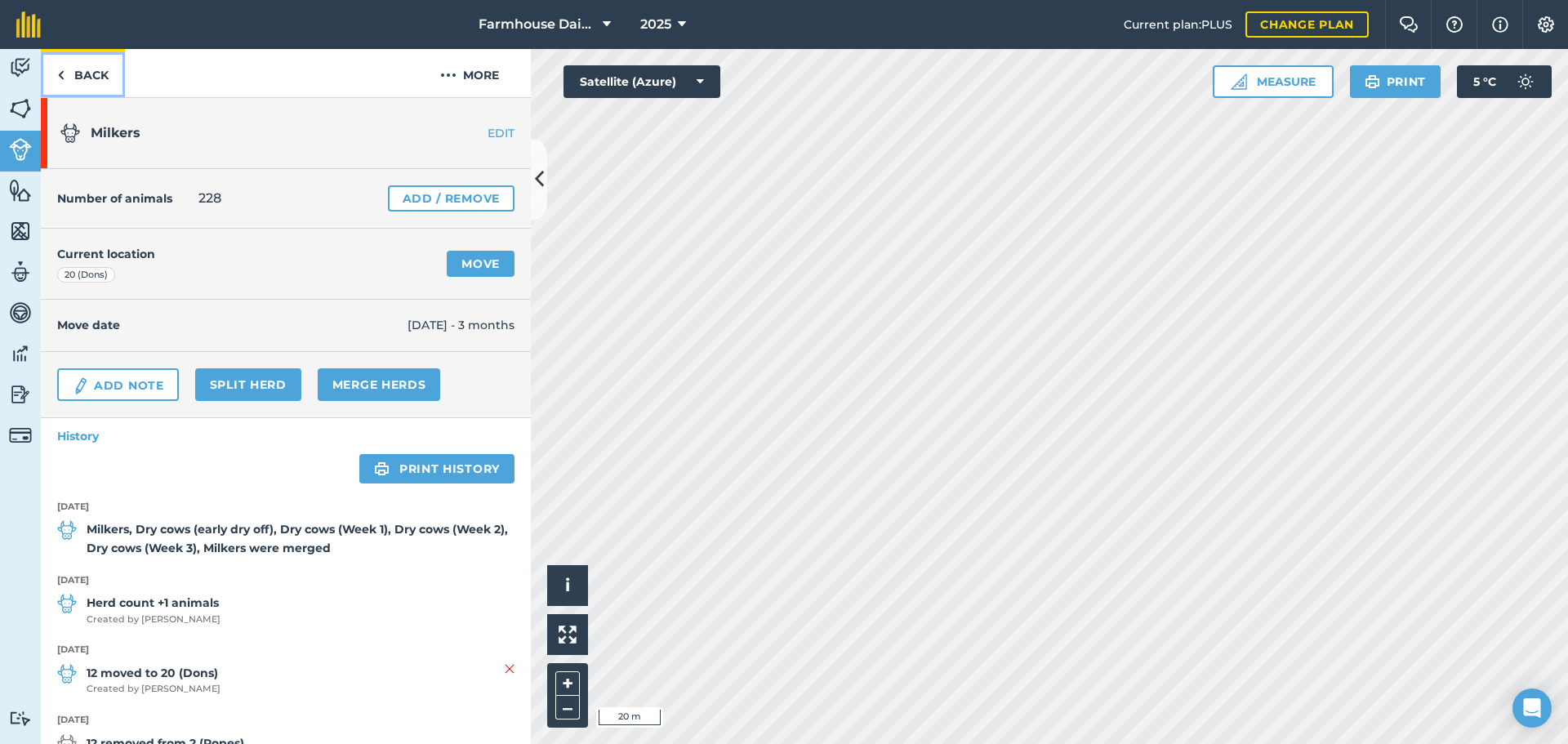
click at [85, 80] on link "Back" at bounding box center [82, 74] width 84 height 48
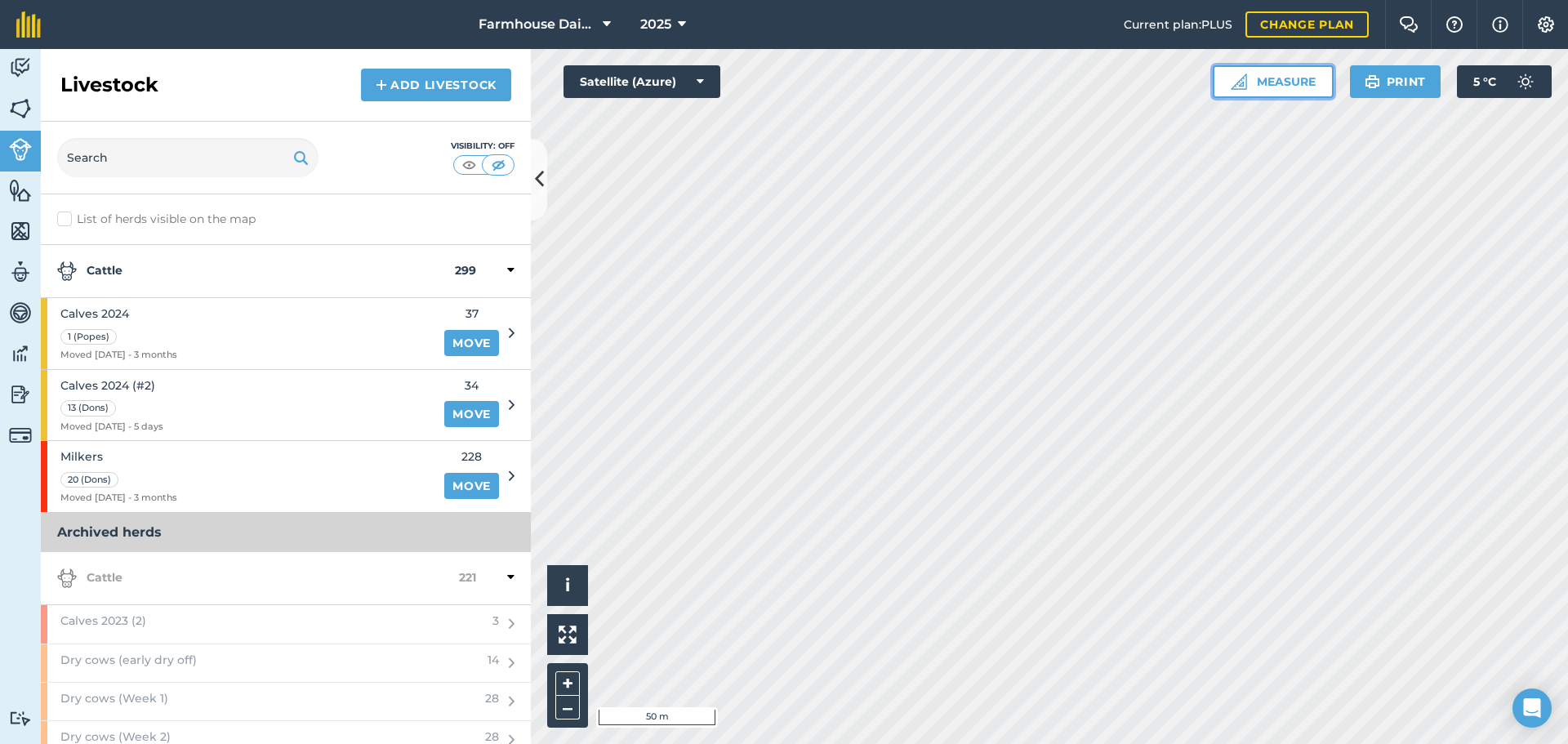
click at [1243, 81] on img at bounding box center [1239, 81] width 16 height 16
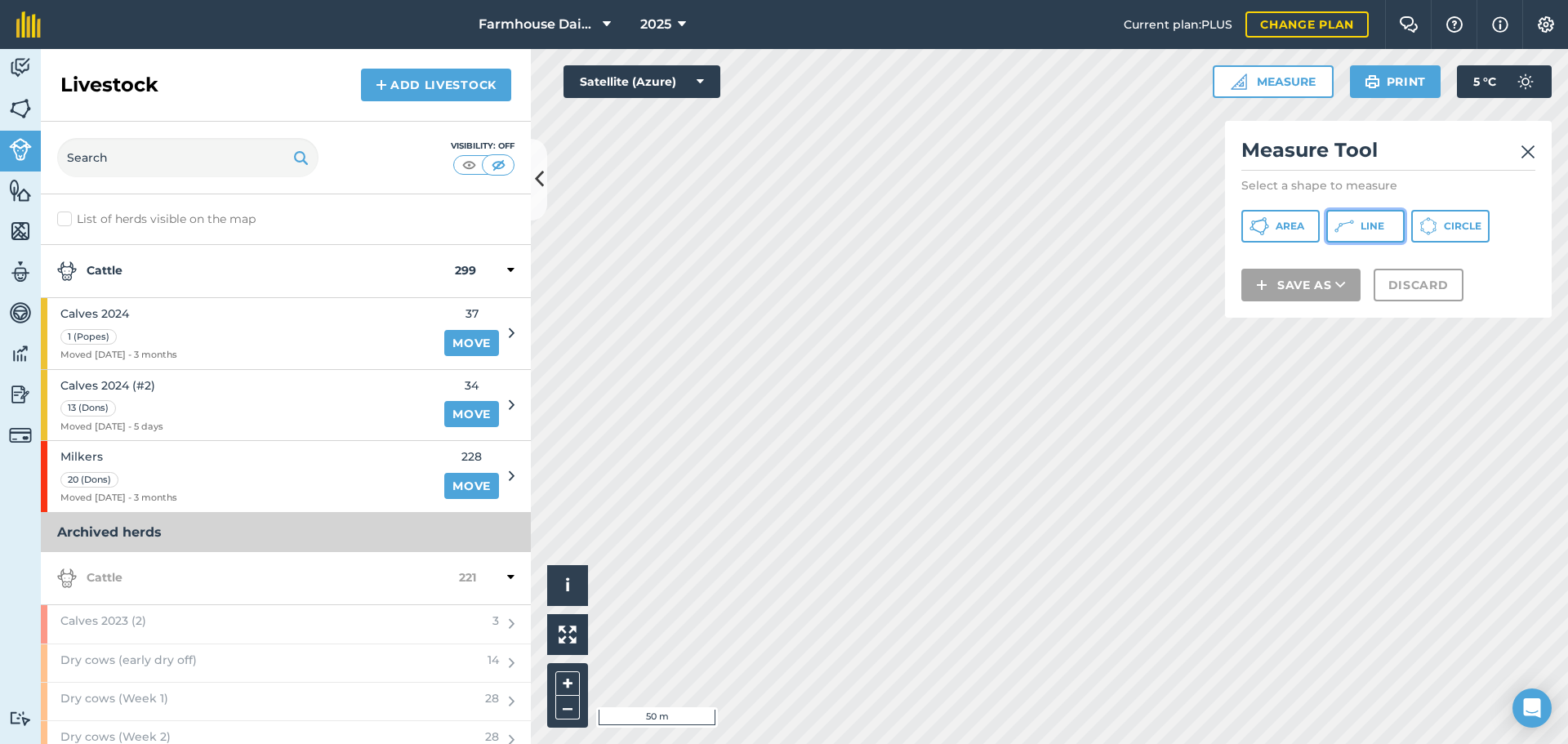
click at [1380, 225] on span "Line" at bounding box center [1372, 226] width 23 height 13
click at [1527, 159] on img at bounding box center [1527, 152] width 15 height 19
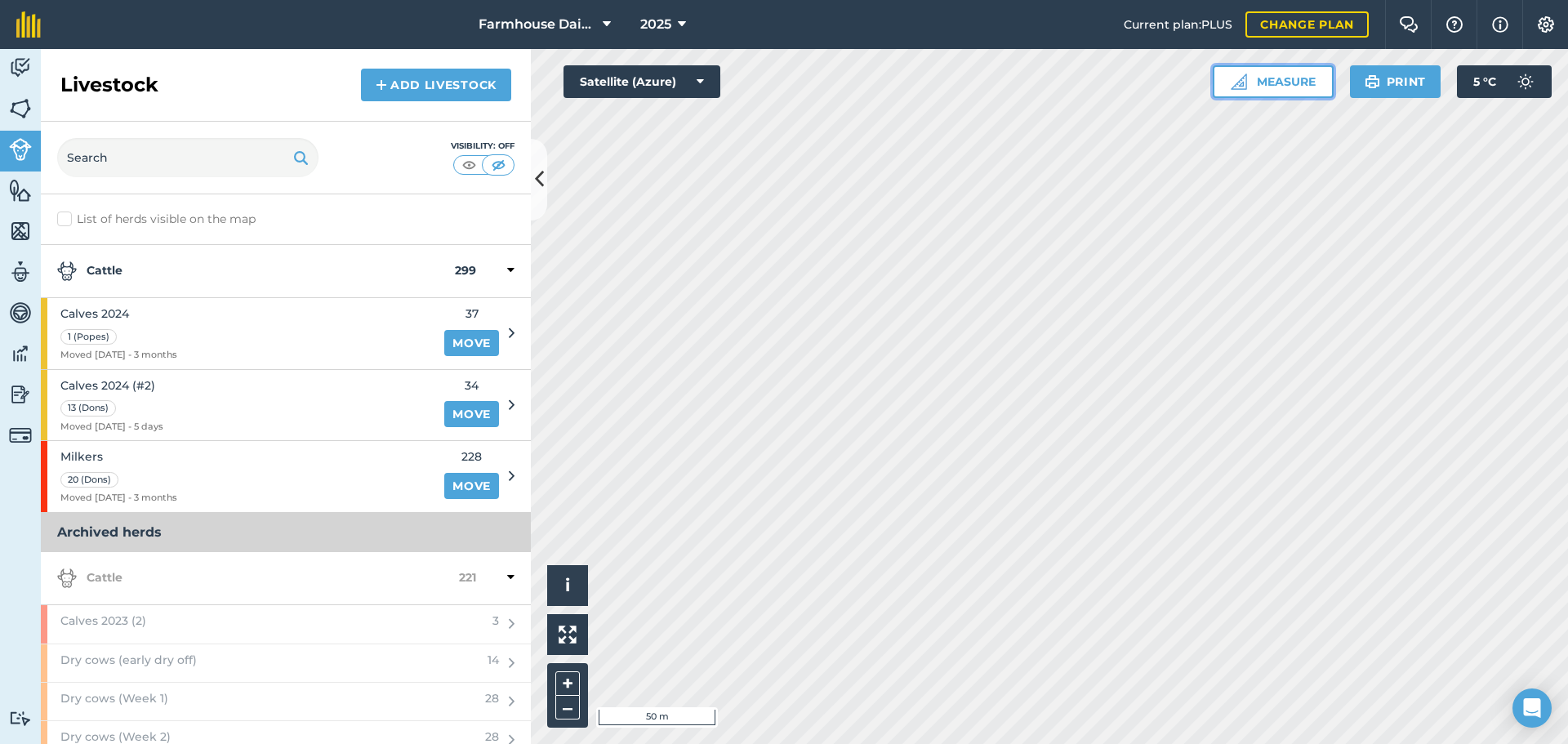
click at [1302, 80] on button "Measure" at bounding box center [1273, 81] width 121 height 33
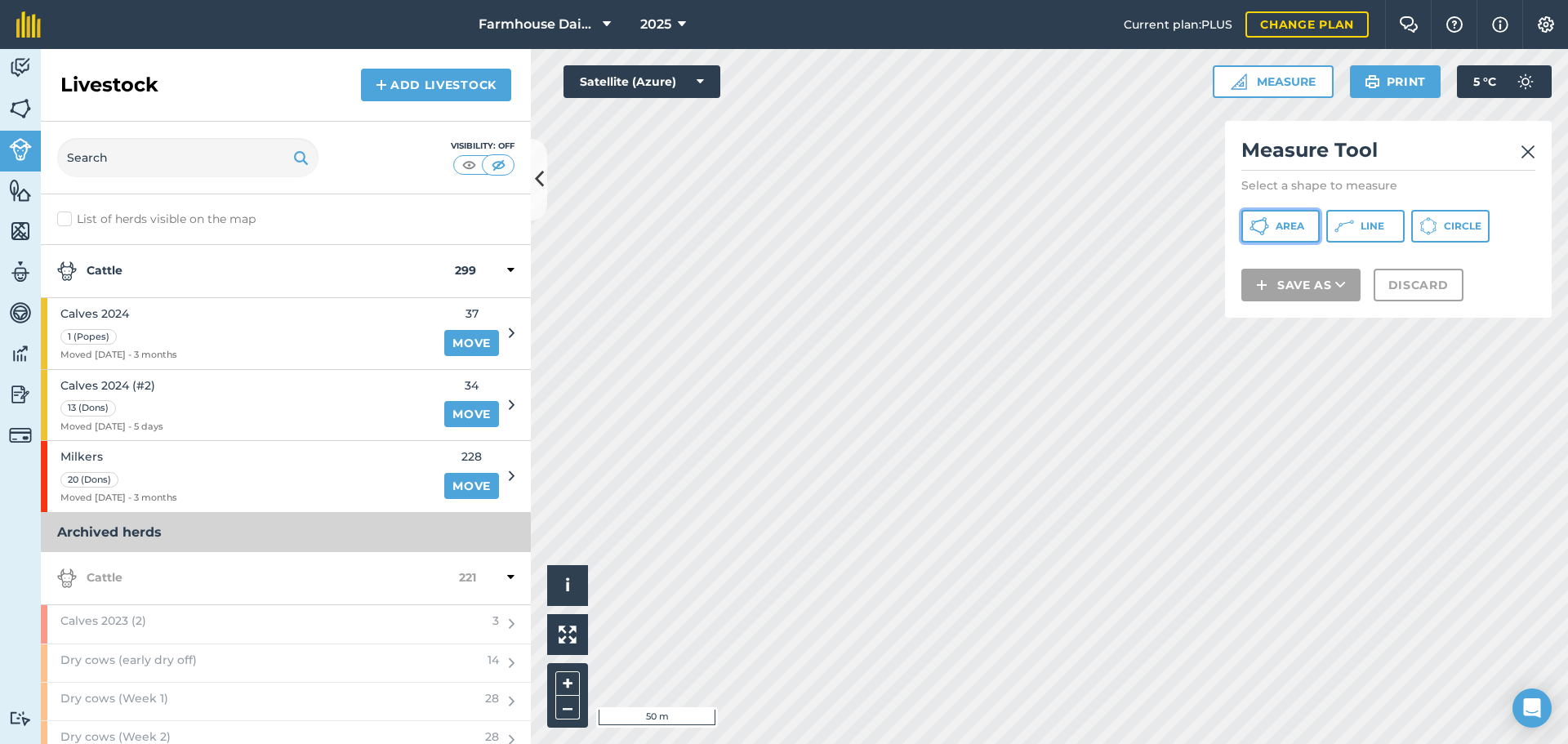
click at [1276, 227] on span "Area" at bounding box center [1291, 226] width 29 height 13
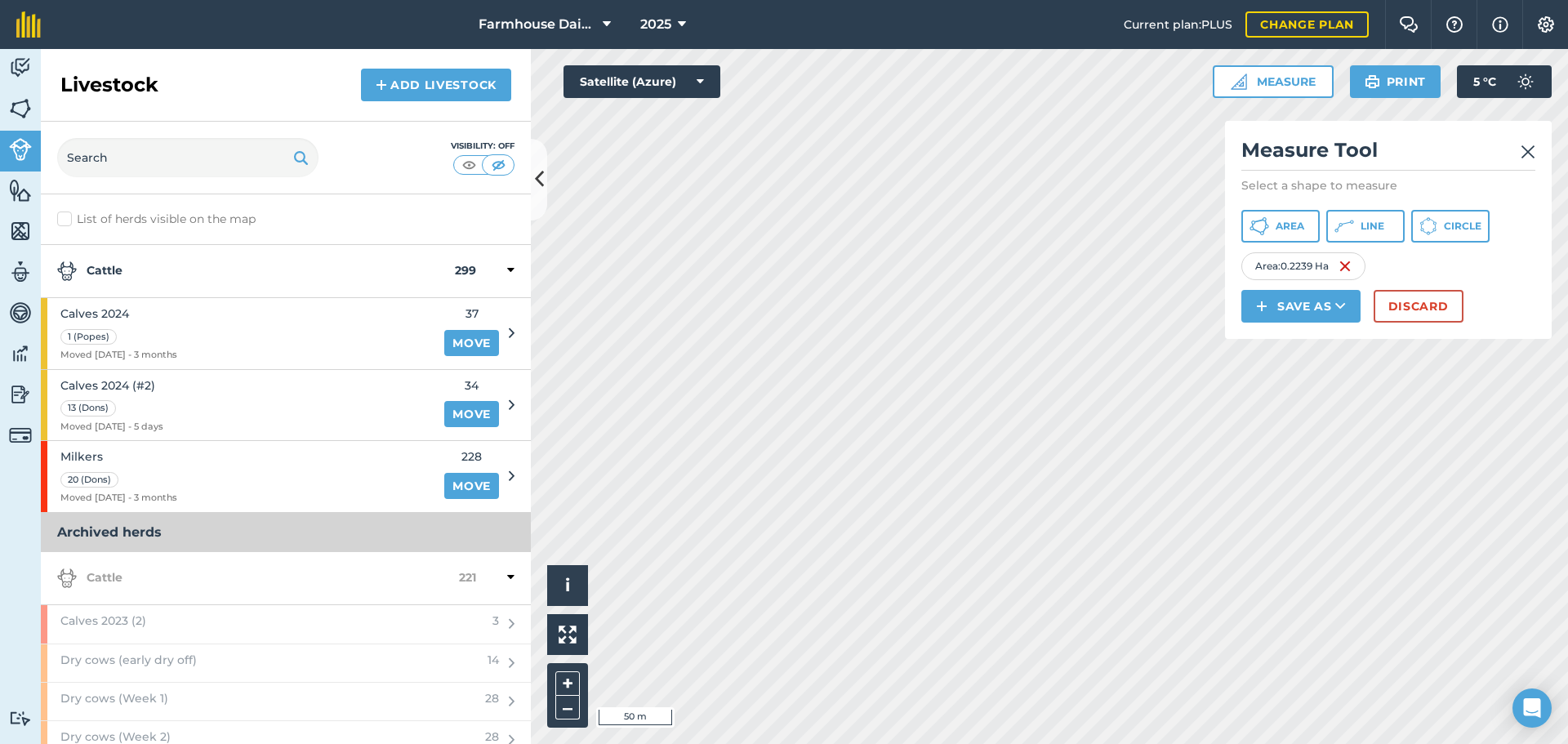
click at [1539, 148] on div "Measure Tool Select a shape to measure Area Line Circle Area : 0.2239 Ha Save a…" at bounding box center [1388, 230] width 327 height 218
click at [1422, 304] on button "Discard" at bounding box center [1419, 306] width 90 height 33
